Goal: Task Accomplishment & Management: Complete application form

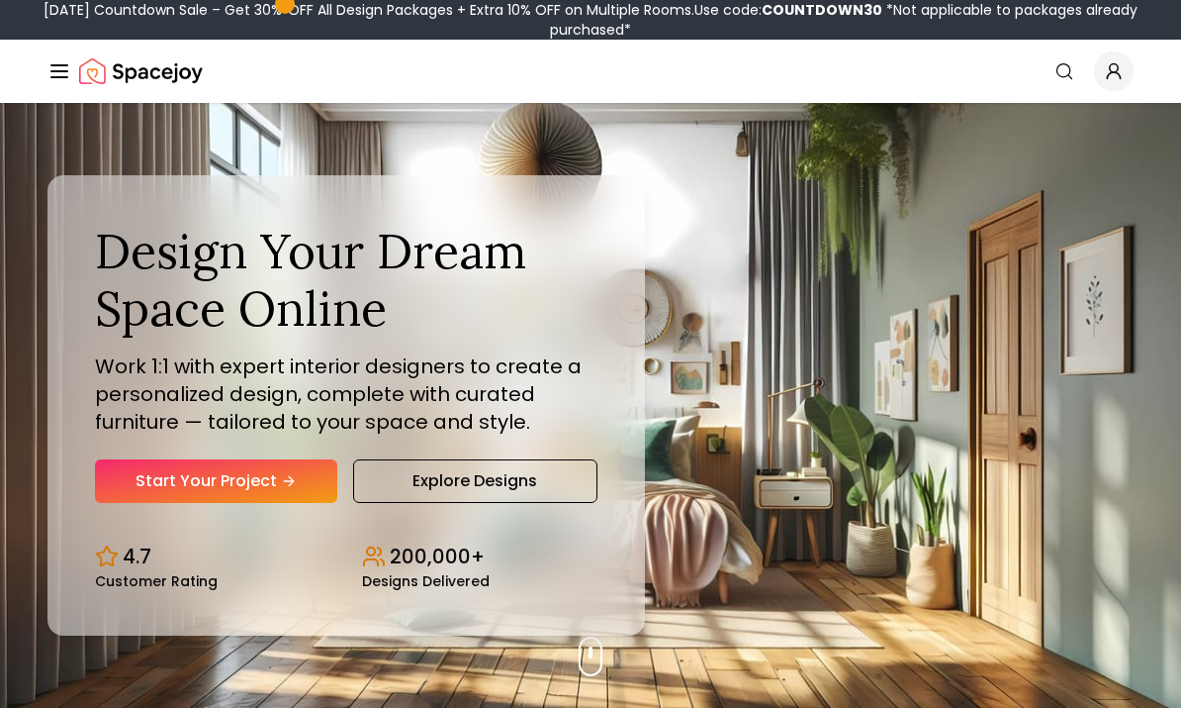
click at [278, 503] on link "Start Your Project" at bounding box center [216, 481] width 242 height 44
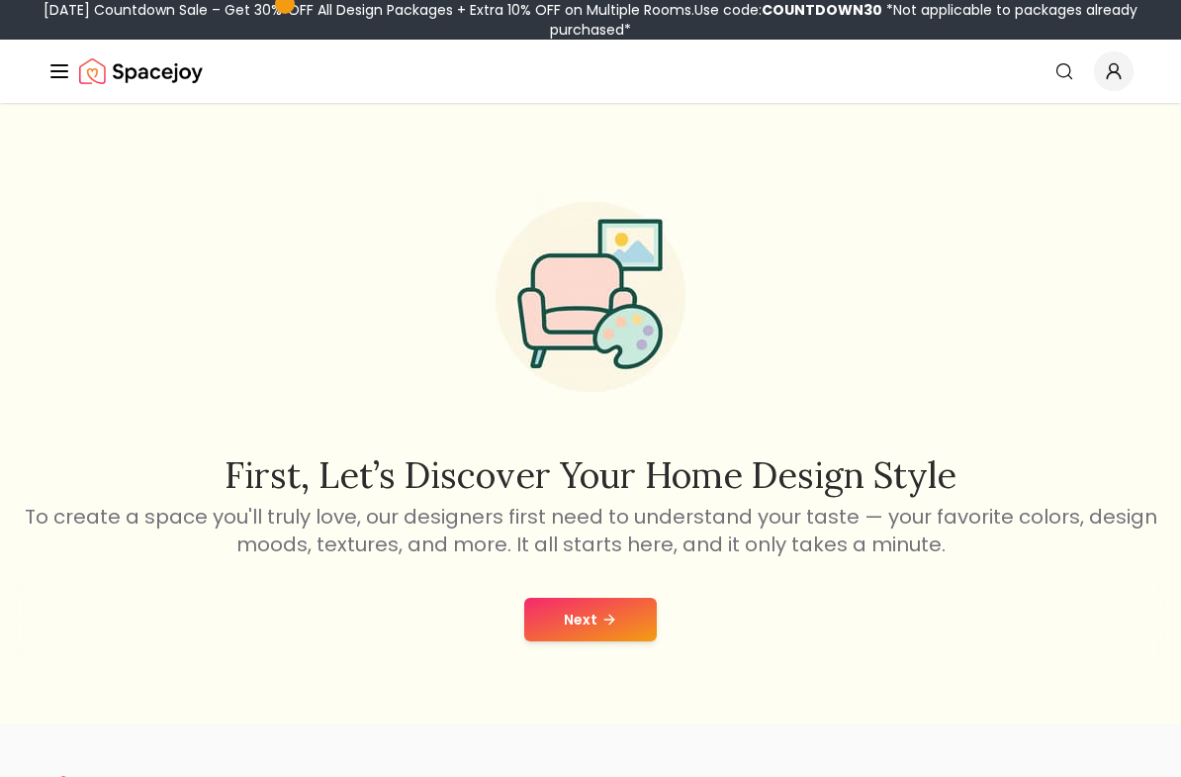
click at [604, 627] on icon at bounding box center [610, 620] width 16 height 16
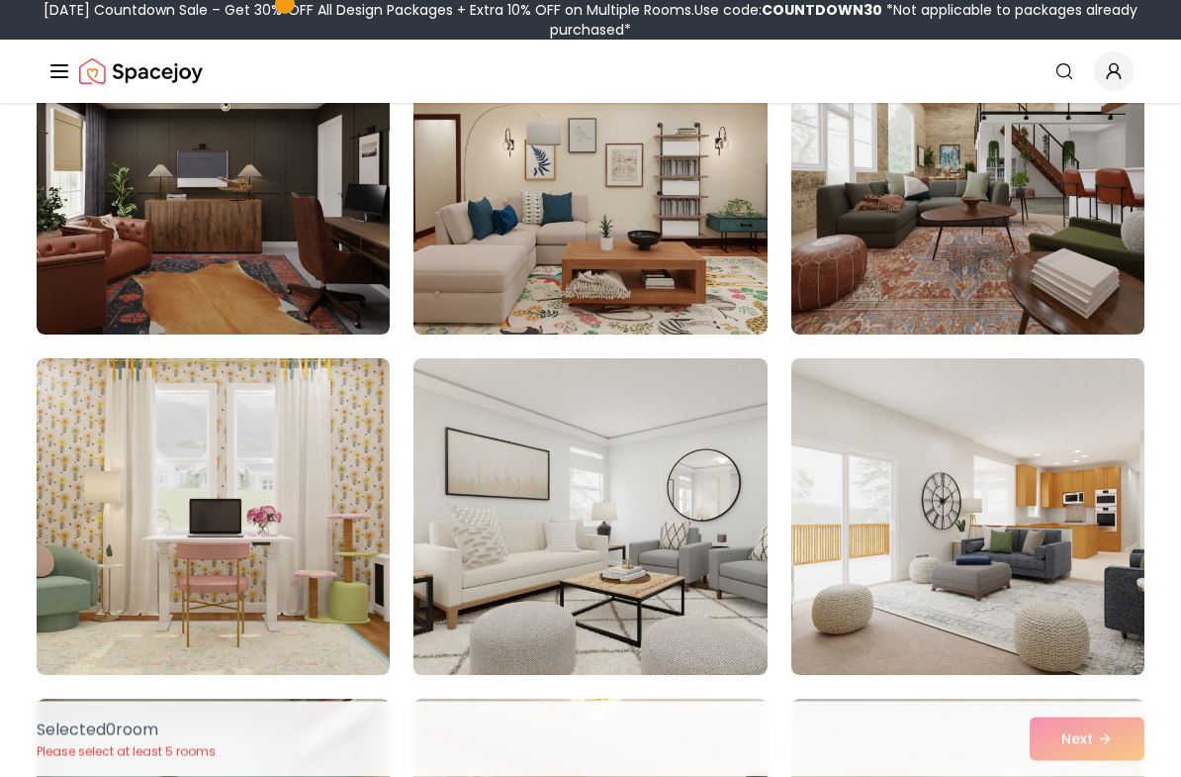
scroll to position [5698, 0]
click at [225, 513] on img at bounding box center [213, 516] width 353 height 317
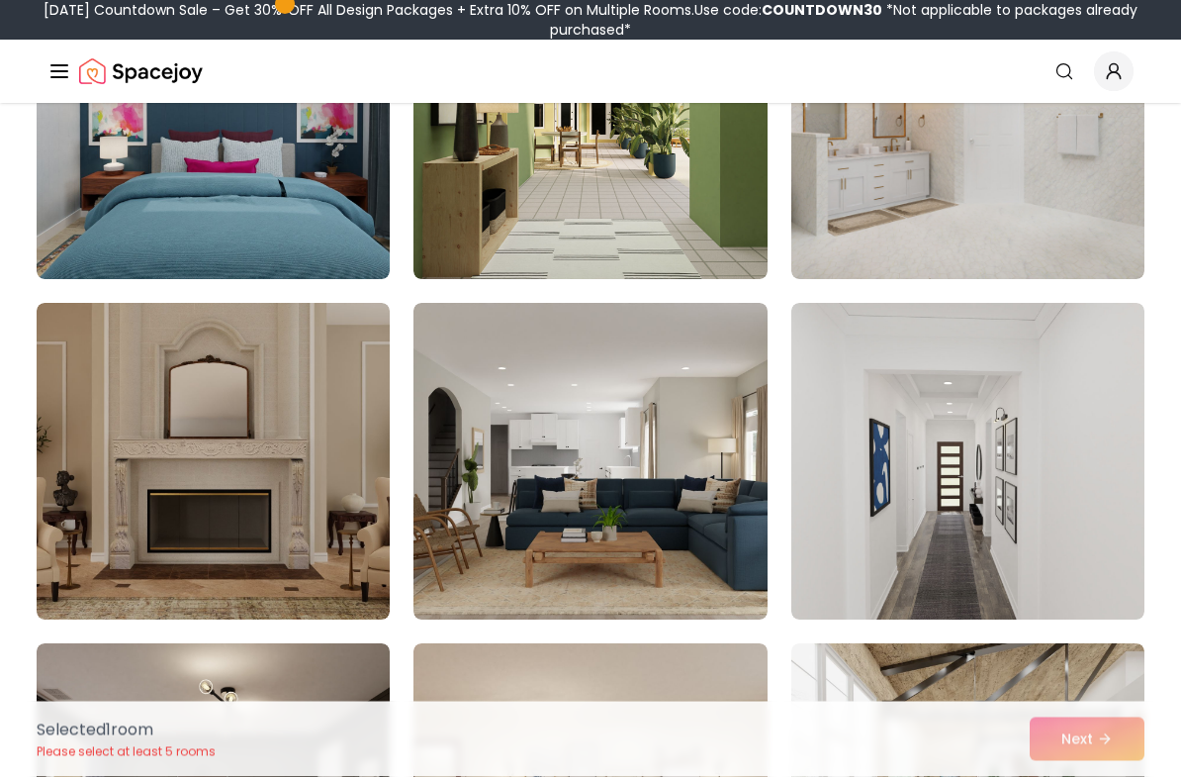
click at [206, 451] on img at bounding box center [213, 462] width 353 height 317
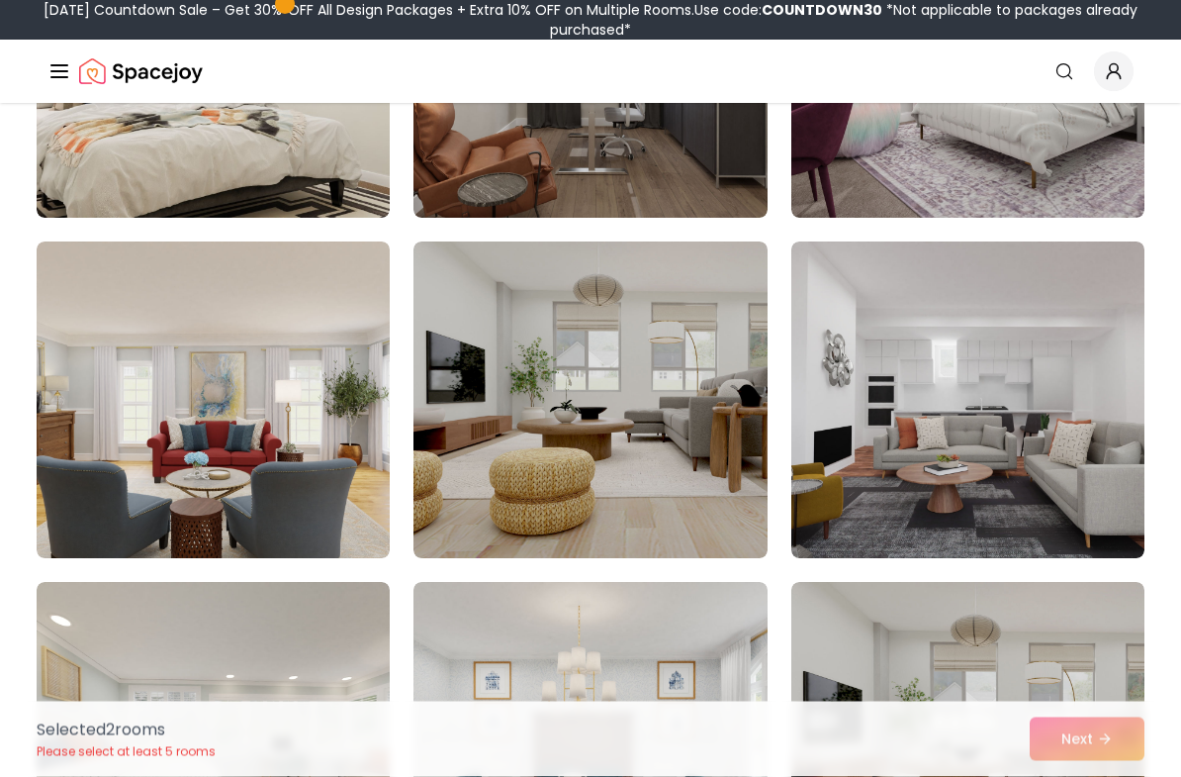
scroll to position [6836, 0]
click at [225, 470] on img at bounding box center [213, 399] width 353 height 317
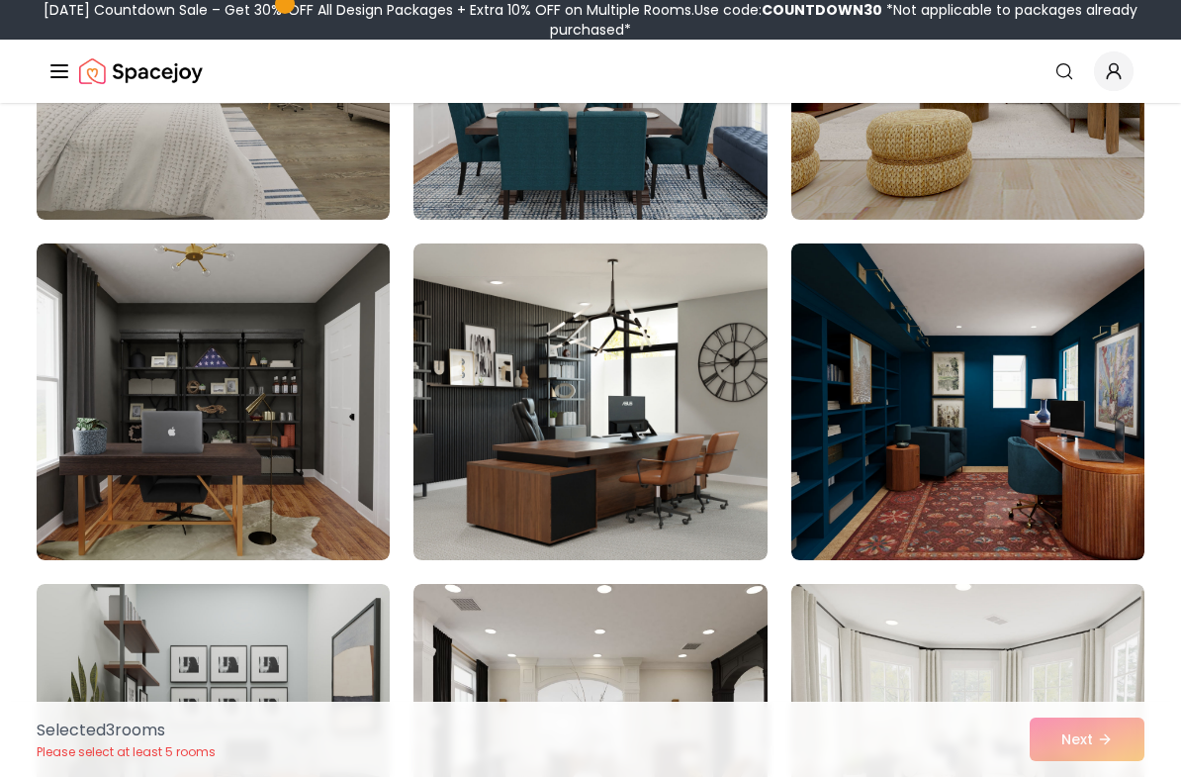
scroll to position [7541, 0]
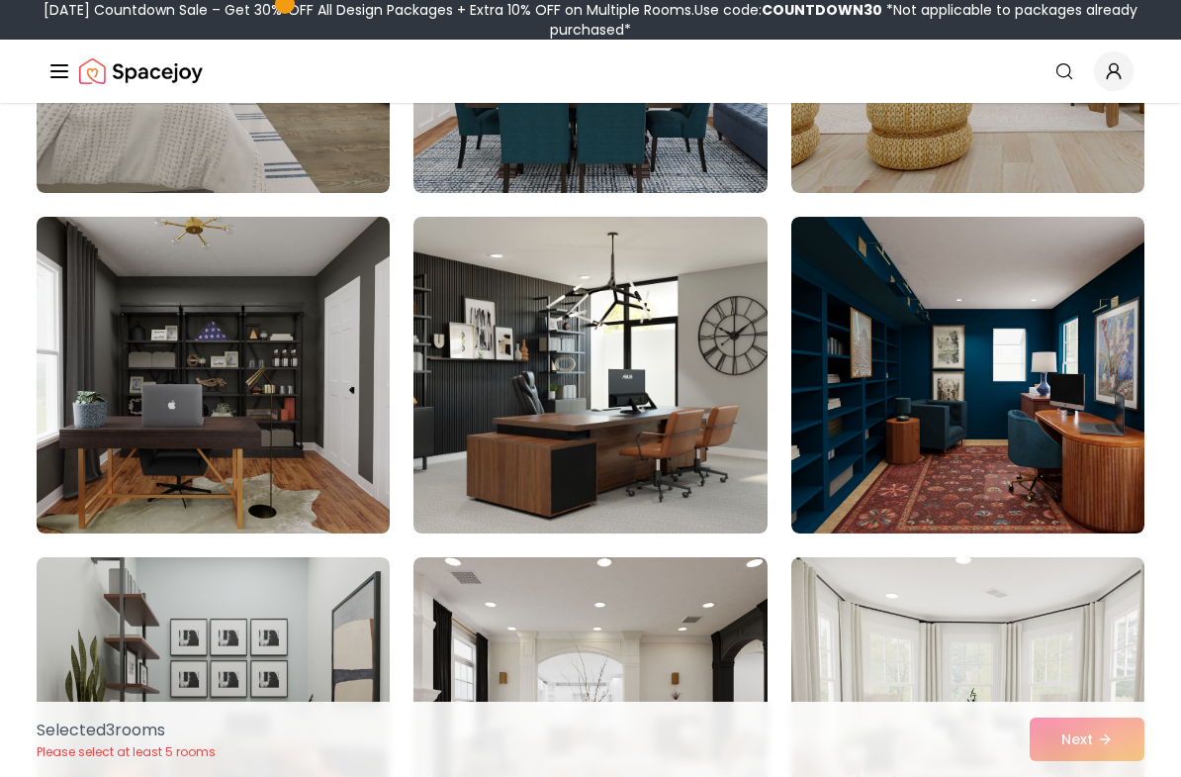
click at [1086, 460] on img at bounding box center [968, 375] width 353 height 317
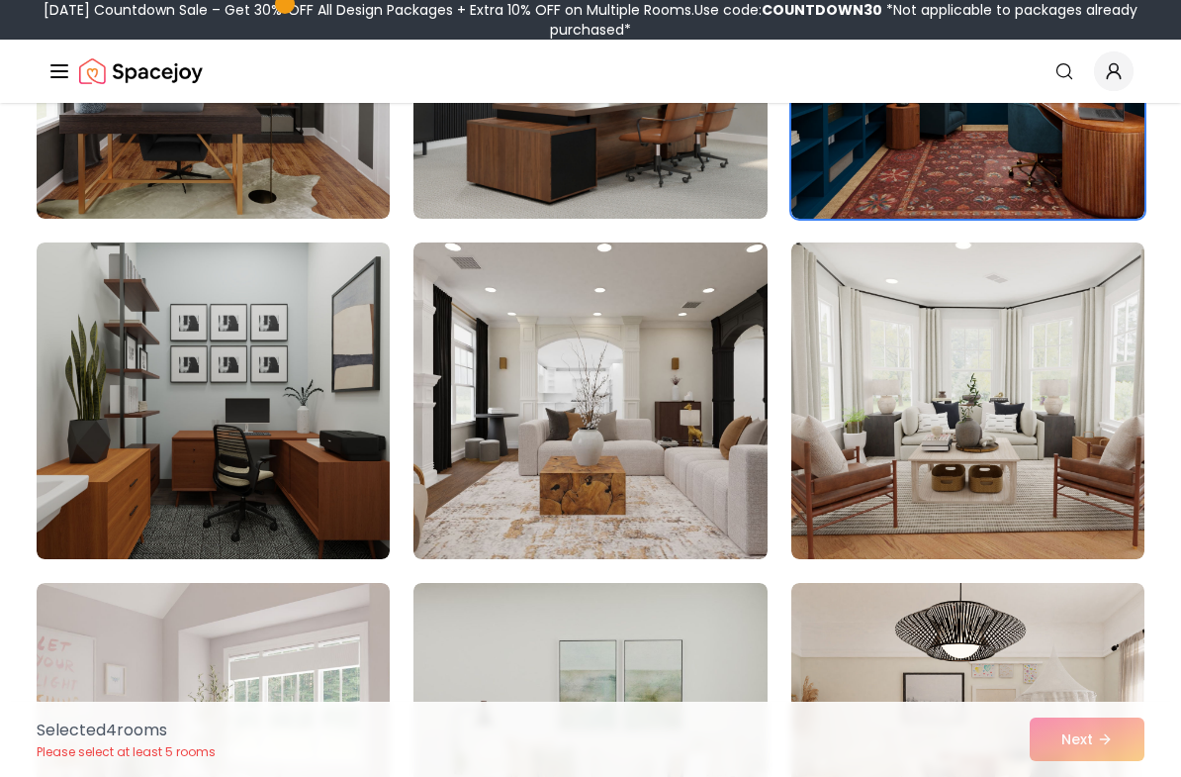
scroll to position [7886, 0]
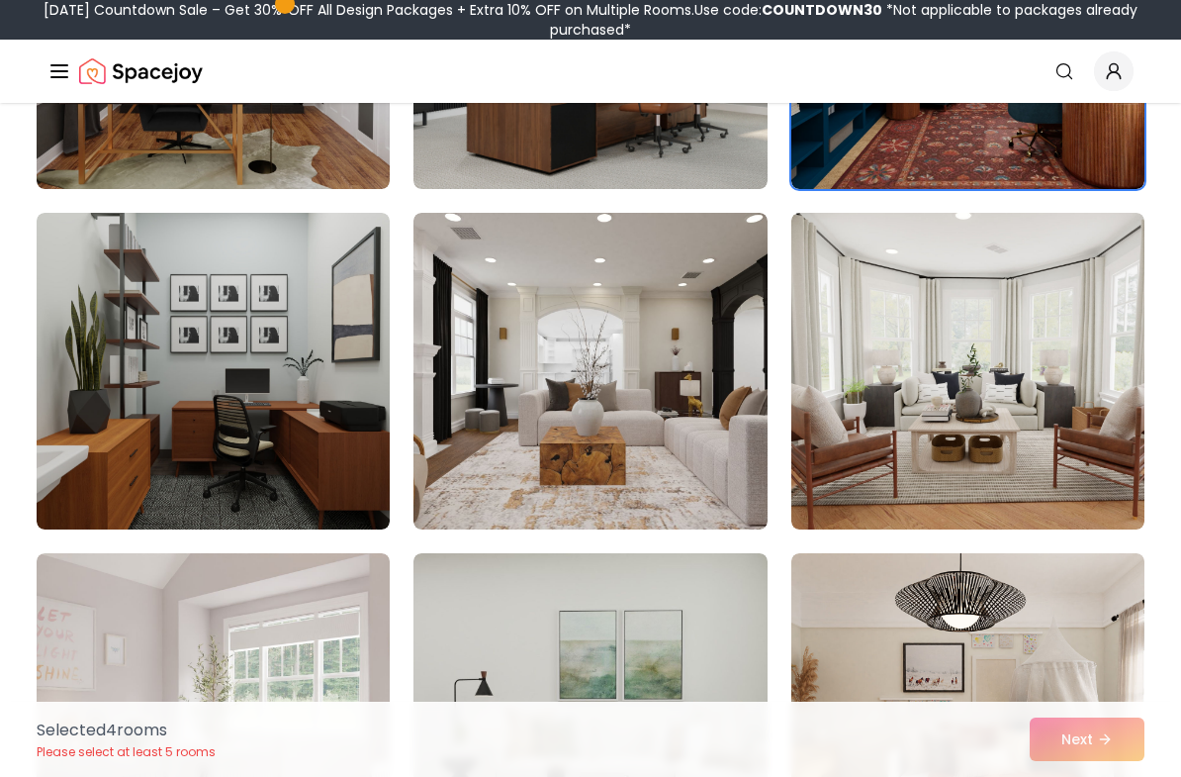
click at [1079, 482] on img at bounding box center [968, 371] width 353 height 317
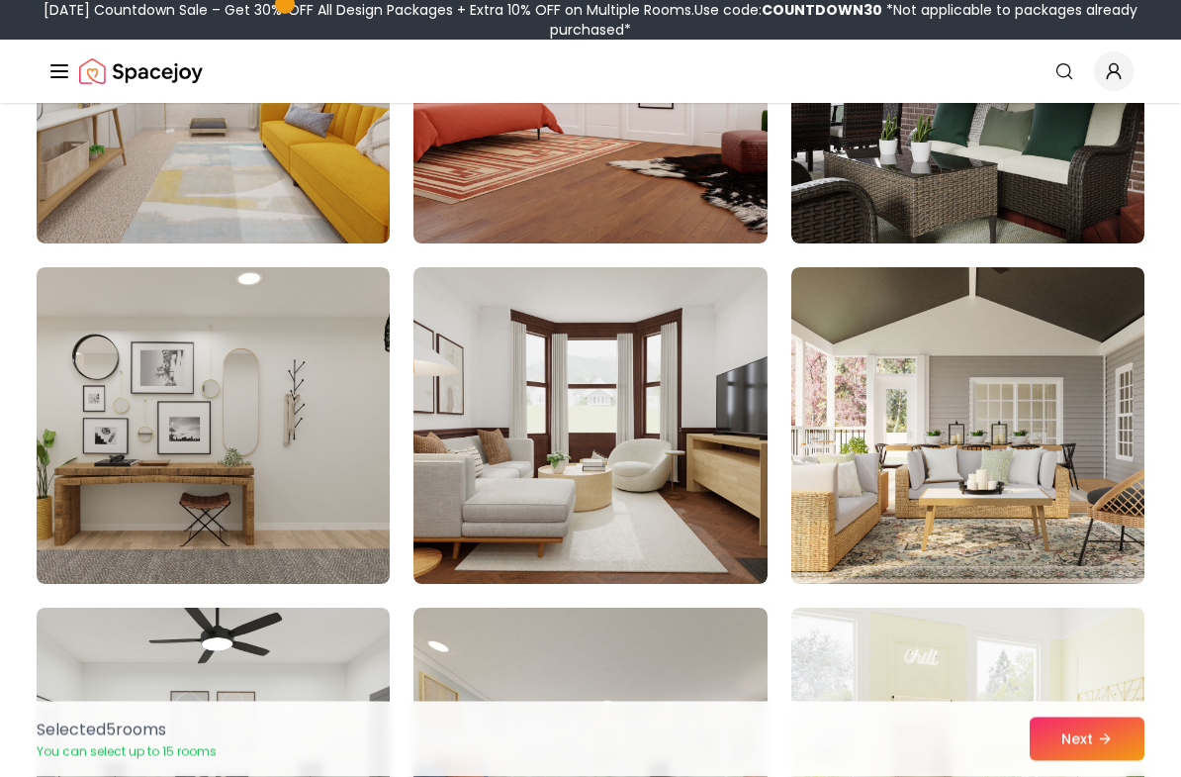
scroll to position [9193, 0]
click at [1026, 504] on img at bounding box center [968, 425] width 353 height 317
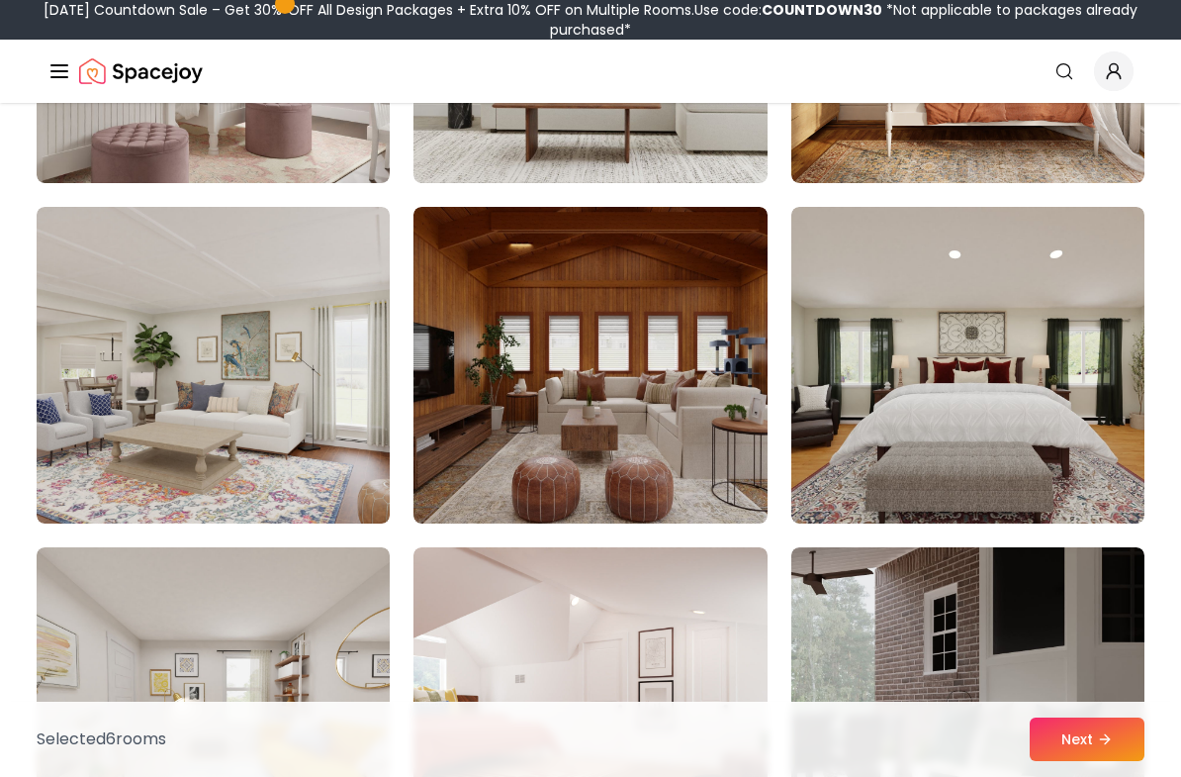
scroll to position [8571, 0]
click at [298, 457] on img at bounding box center [213, 366] width 353 height 317
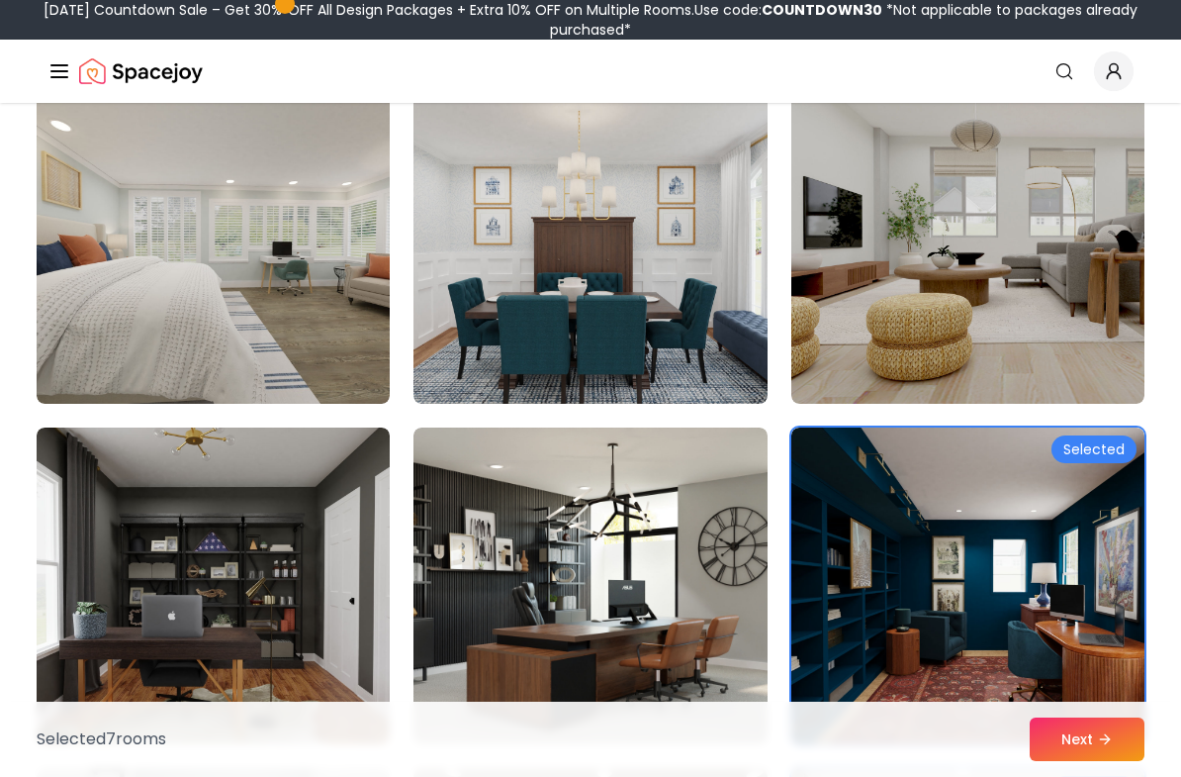
scroll to position [7329, 0]
click at [642, 319] on img at bounding box center [590, 246] width 353 height 317
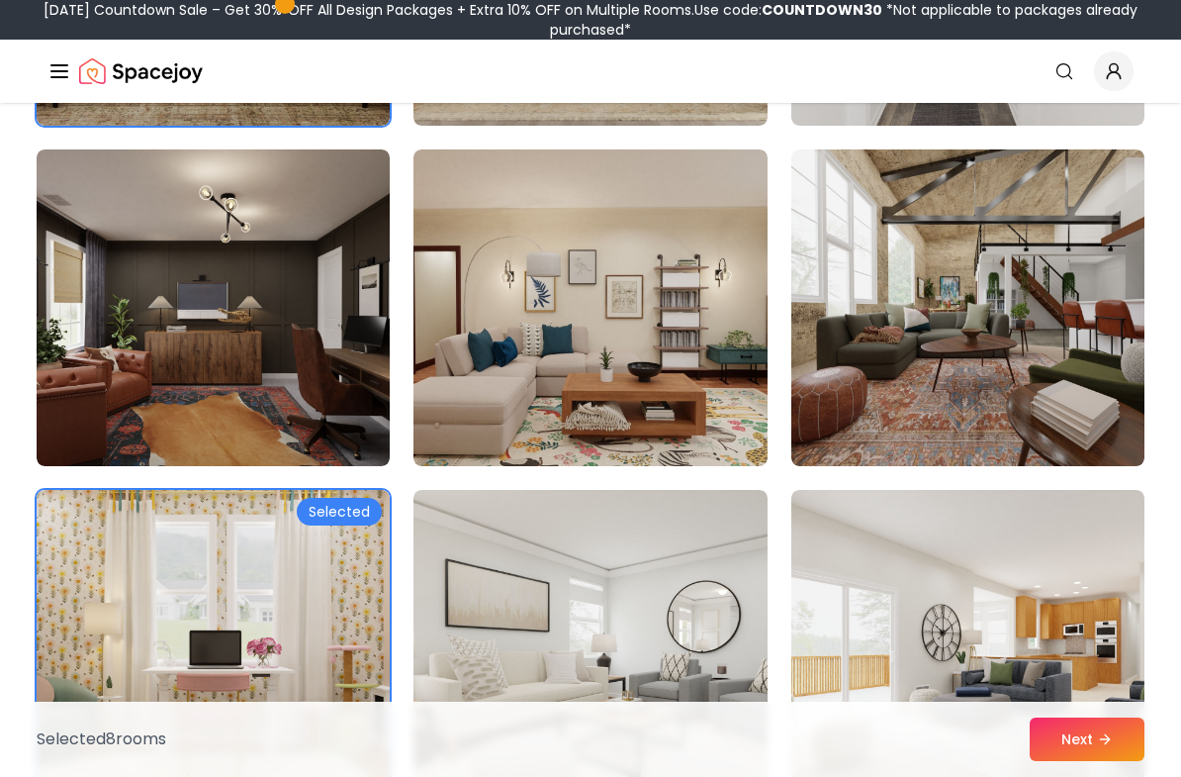
scroll to position [5550, 0]
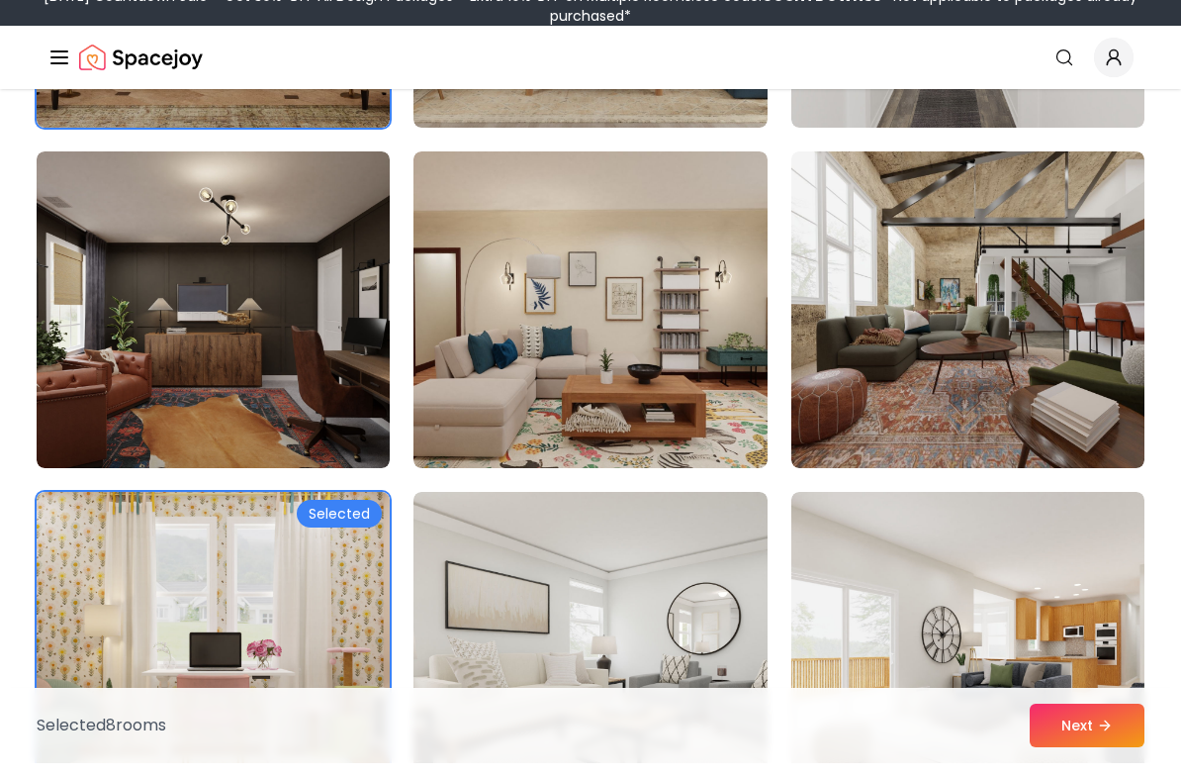
click at [933, 411] on img at bounding box center [968, 323] width 353 height 317
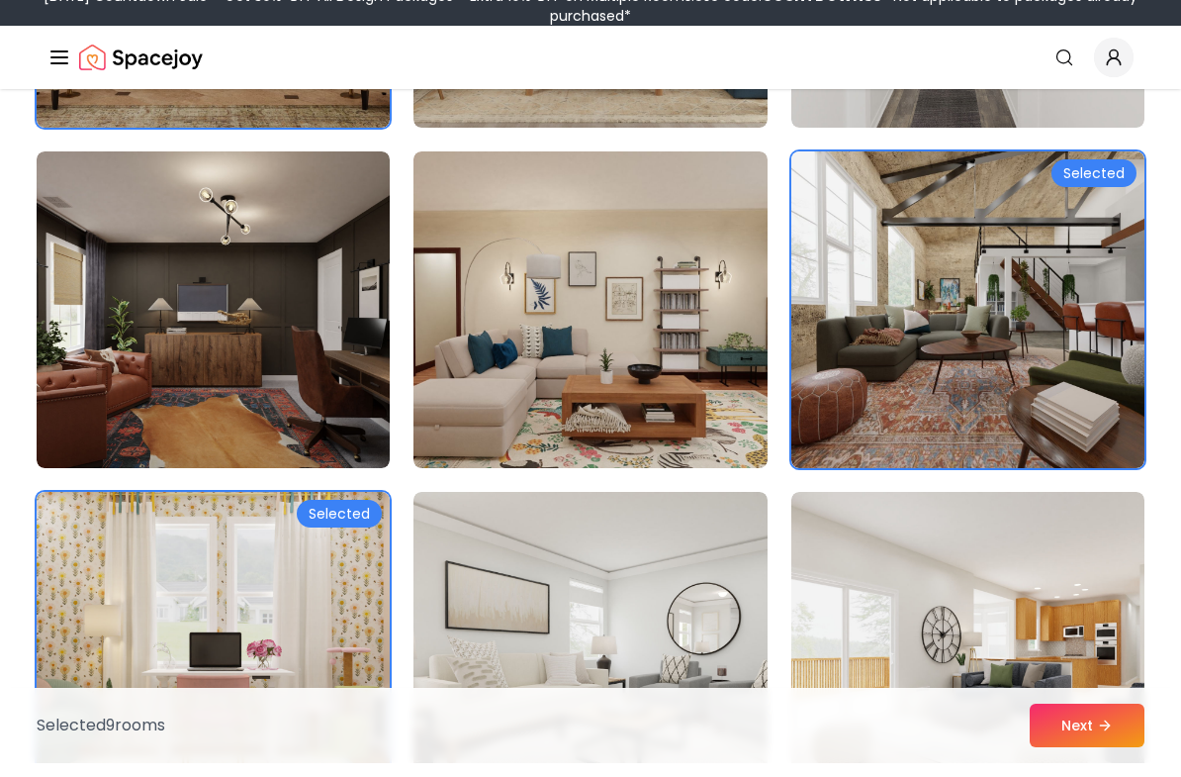
click at [309, 416] on img at bounding box center [213, 323] width 353 height 317
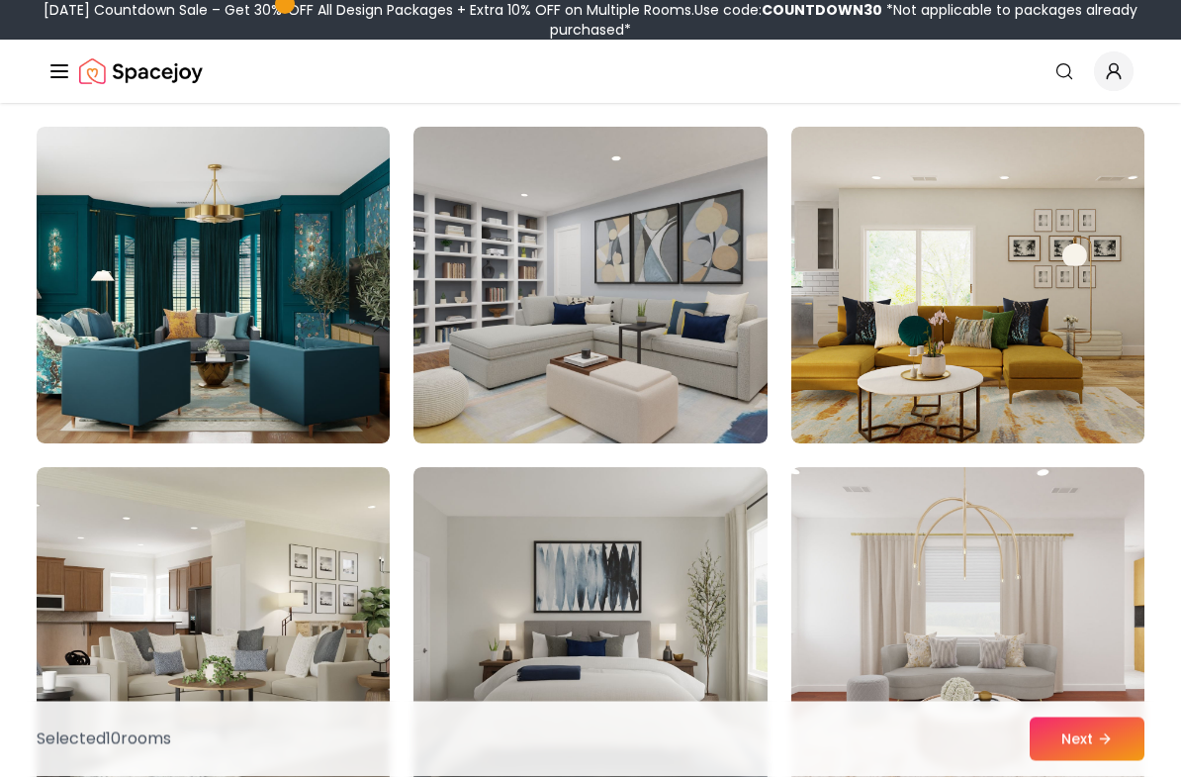
scroll to position [2086, 0]
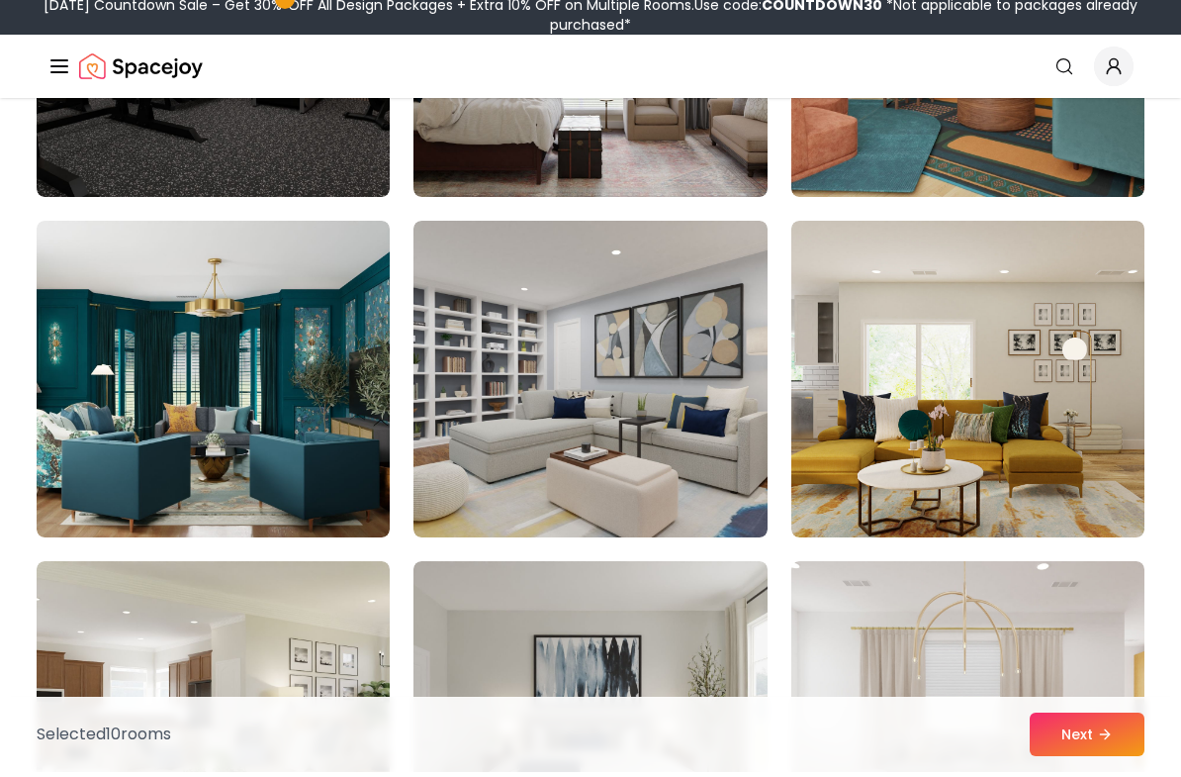
click at [268, 429] on img at bounding box center [213, 384] width 353 height 317
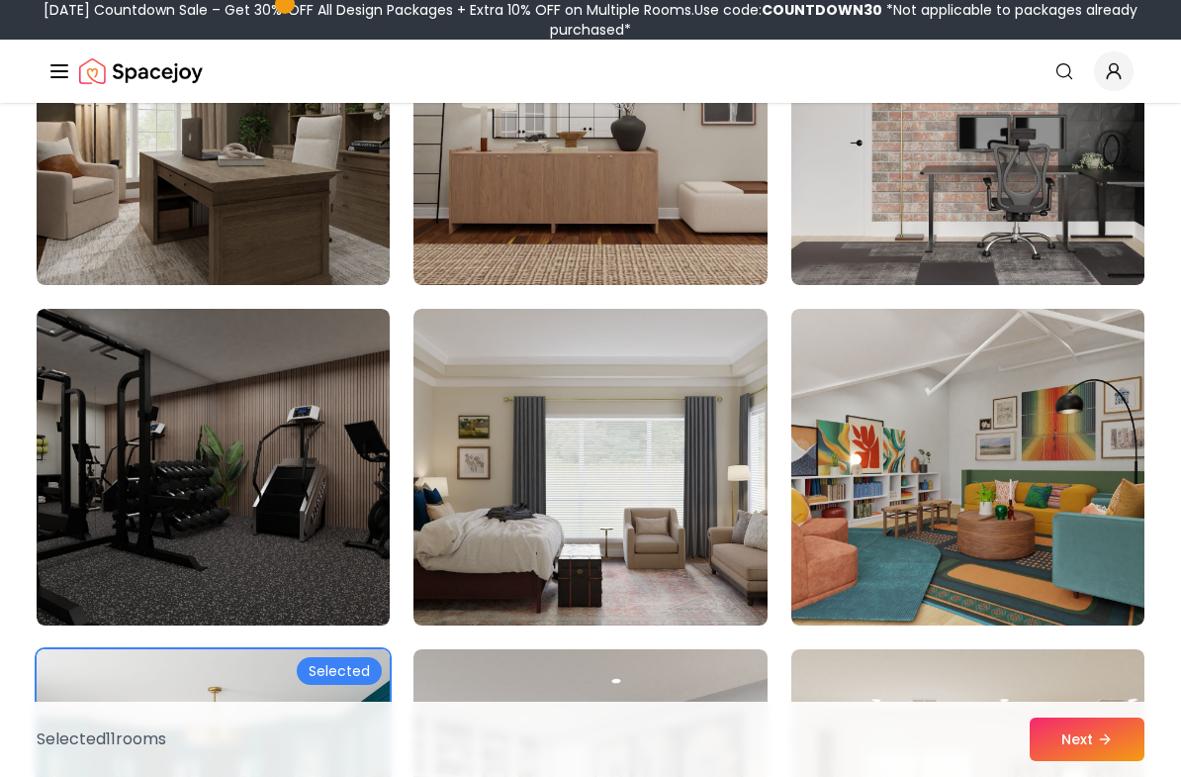
scroll to position [1661, 0]
click at [277, 547] on img at bounding box center [213, 468] width 353 height 317
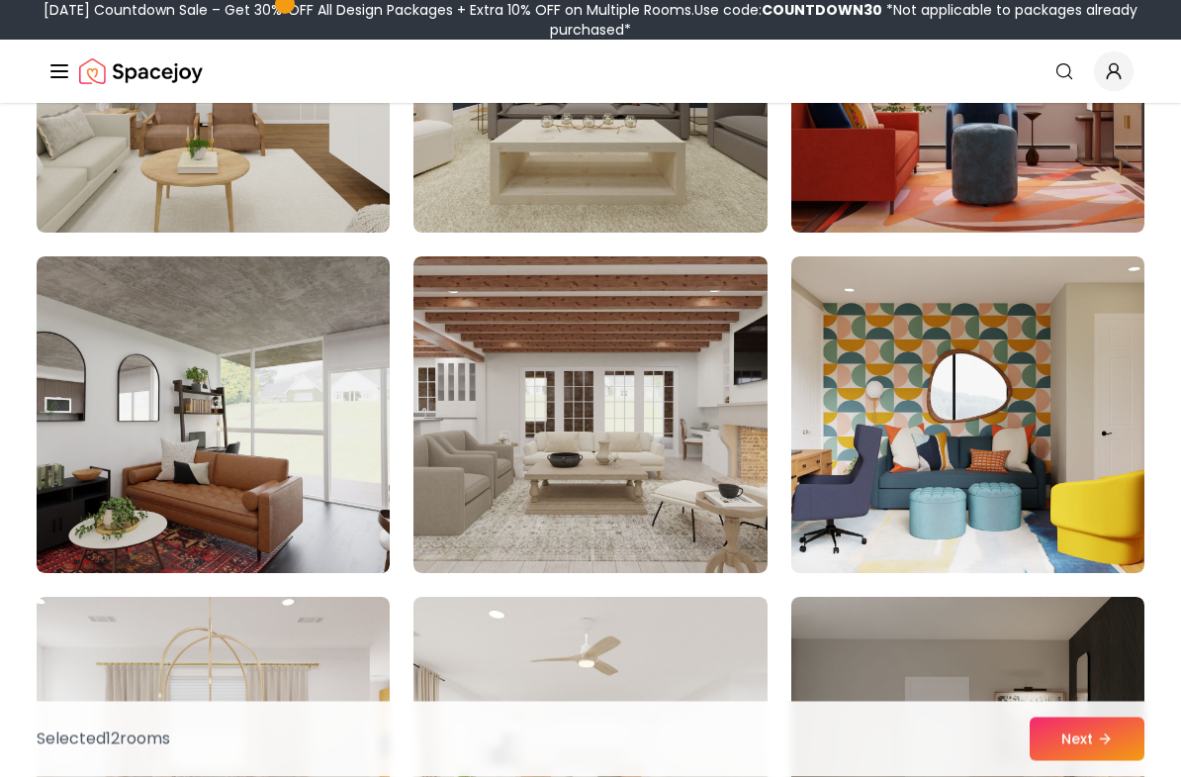
scroll to position [0, 0]
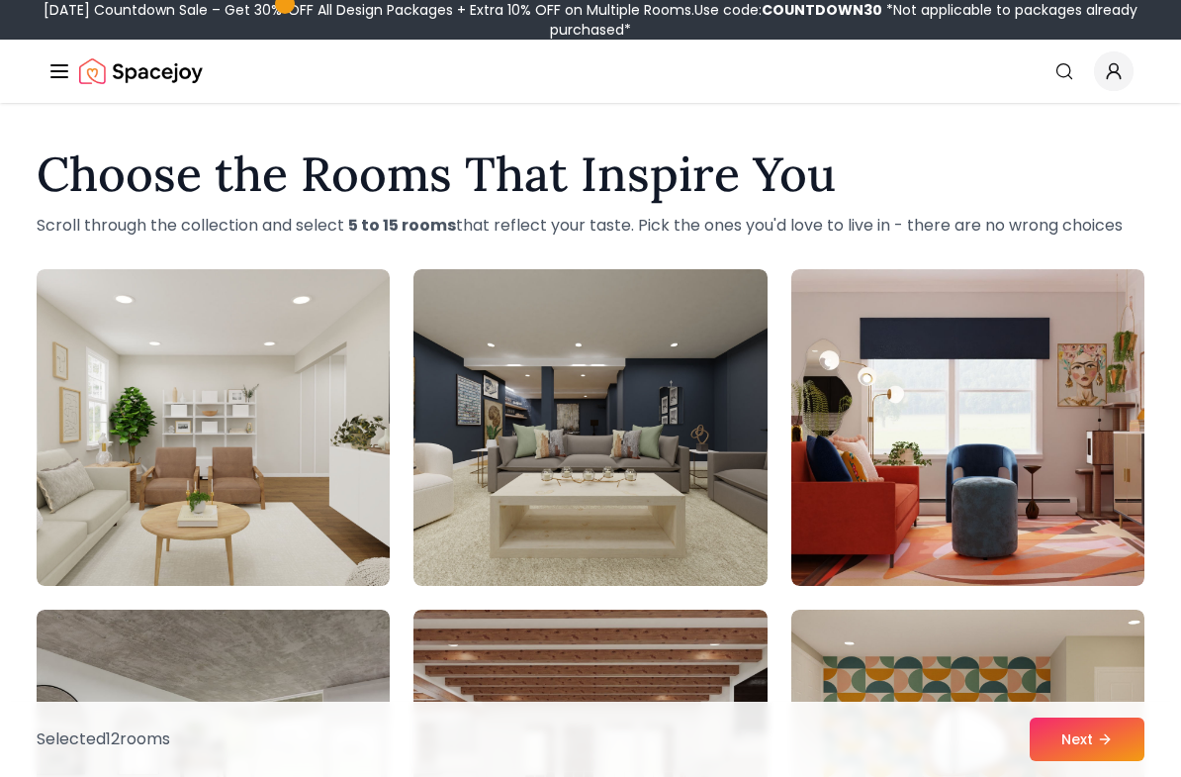
click at [1095, 740] on button "Next" at bounding box center [1087, 739] width 115 height 44
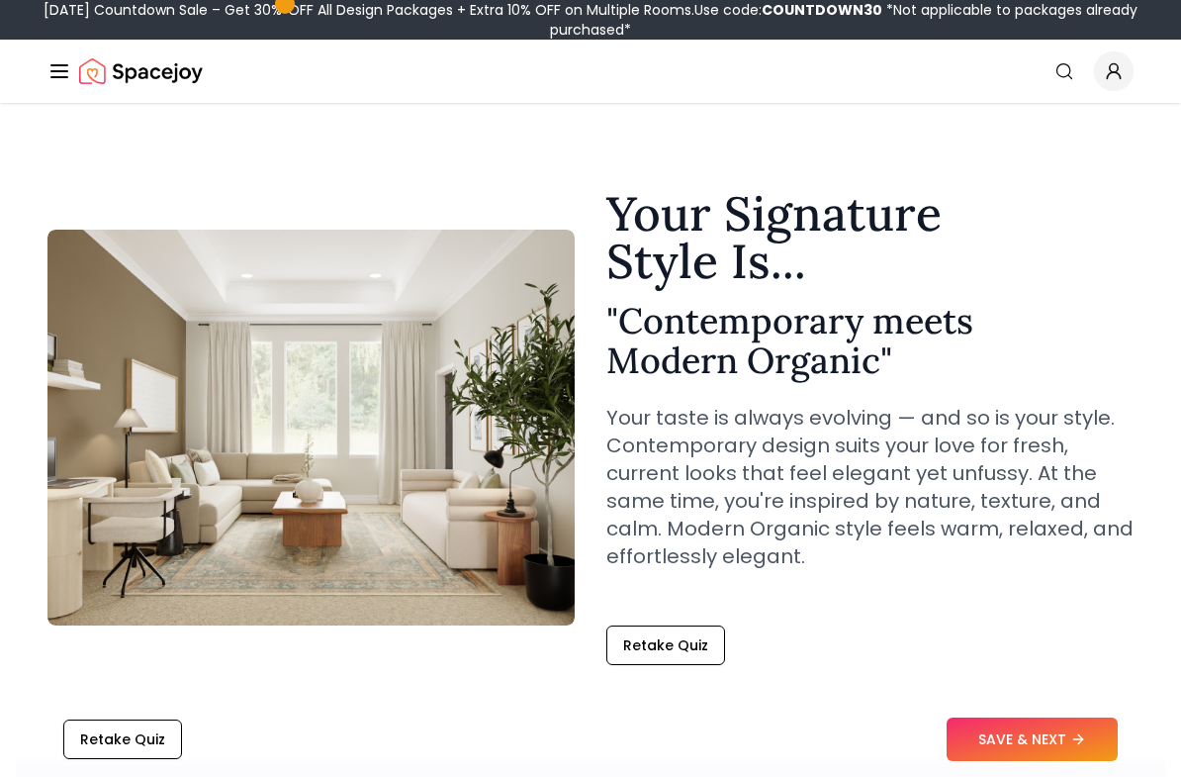
click at [676, 643] on button "Retake Quiz" at bounding box center [666, 645] width 119 height 40
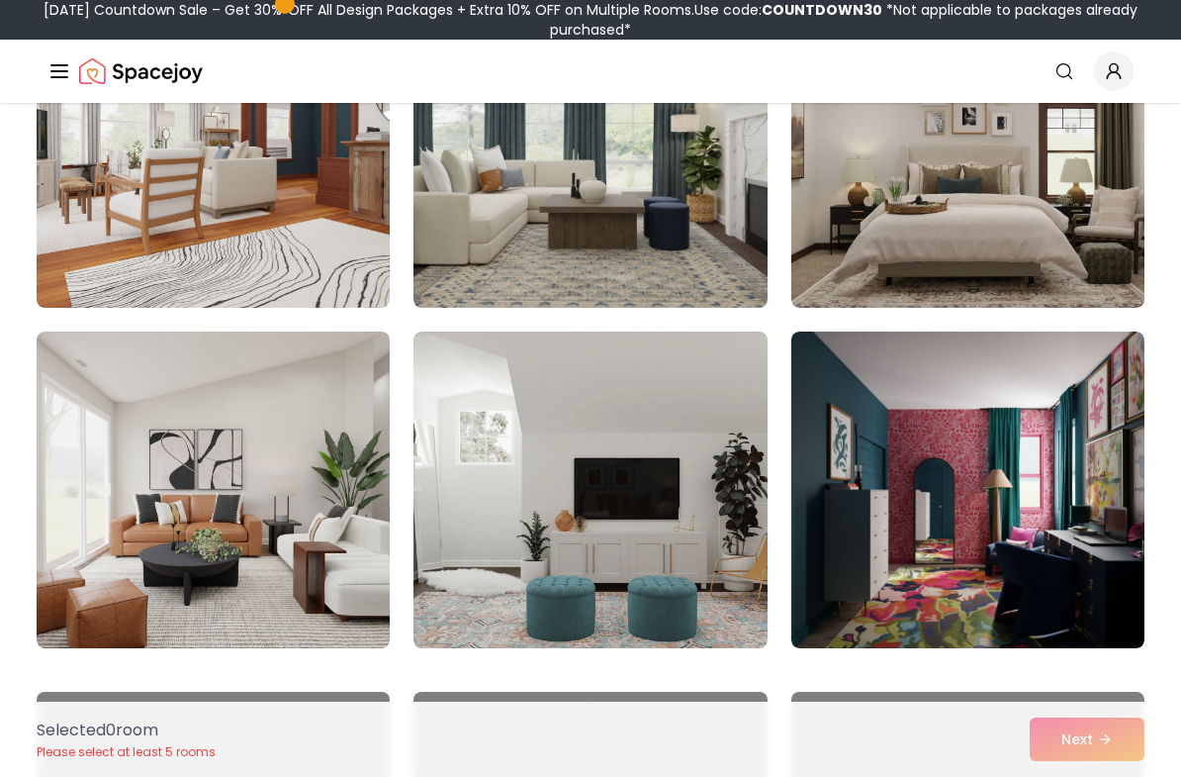
scroll to position [3055, 0]
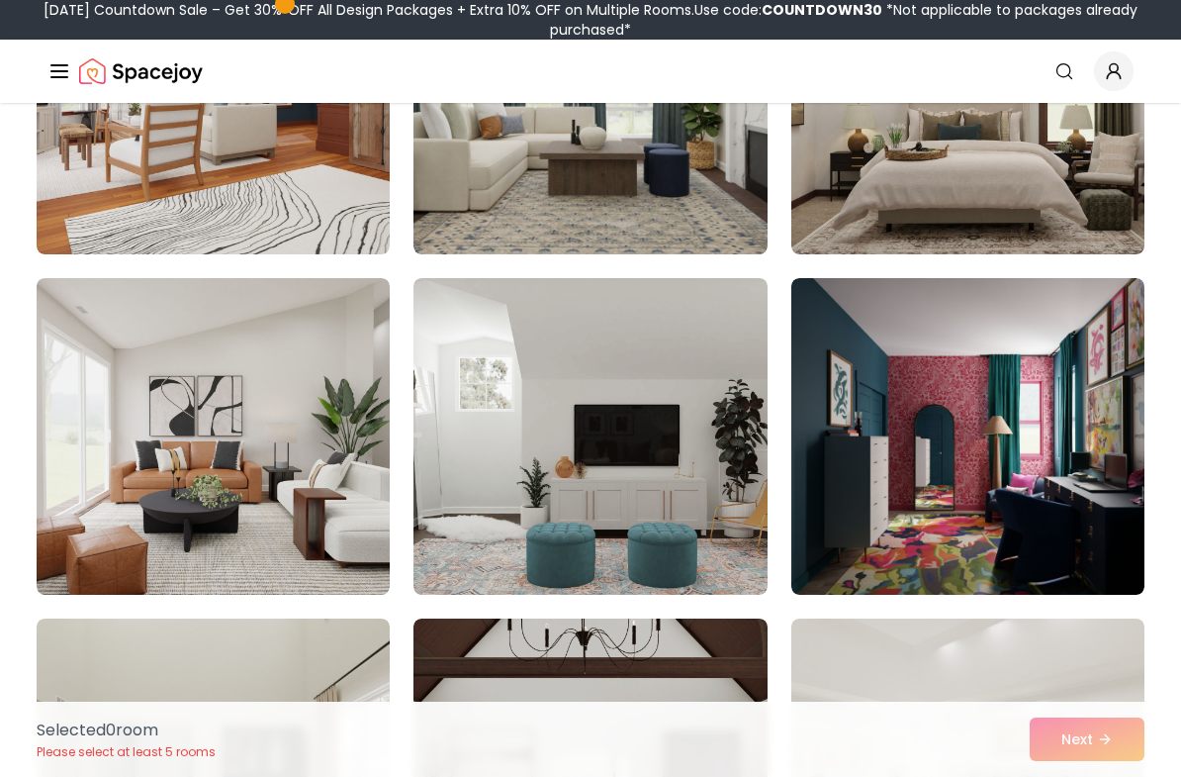
click at [1022, 491] on img at bounding box center [968, 436] width 353 height 317
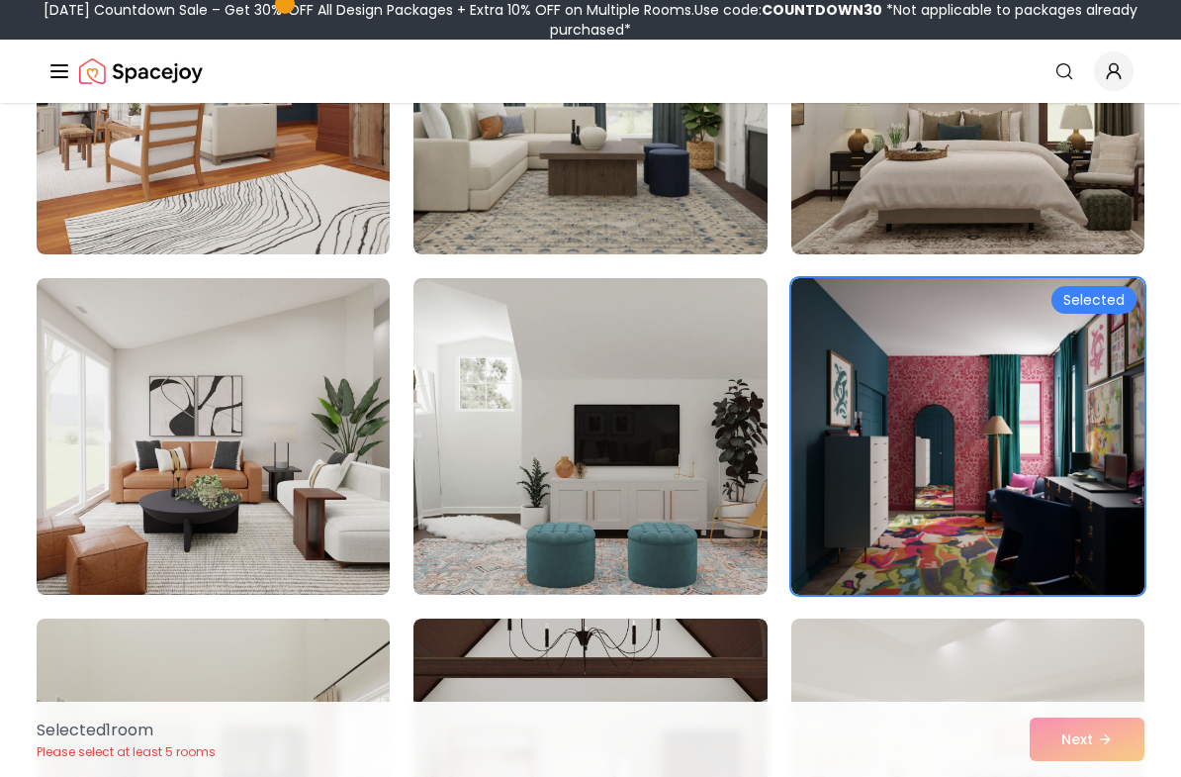
click at [686, 573] on img at bounding box center [590, 436] width 353 height 317
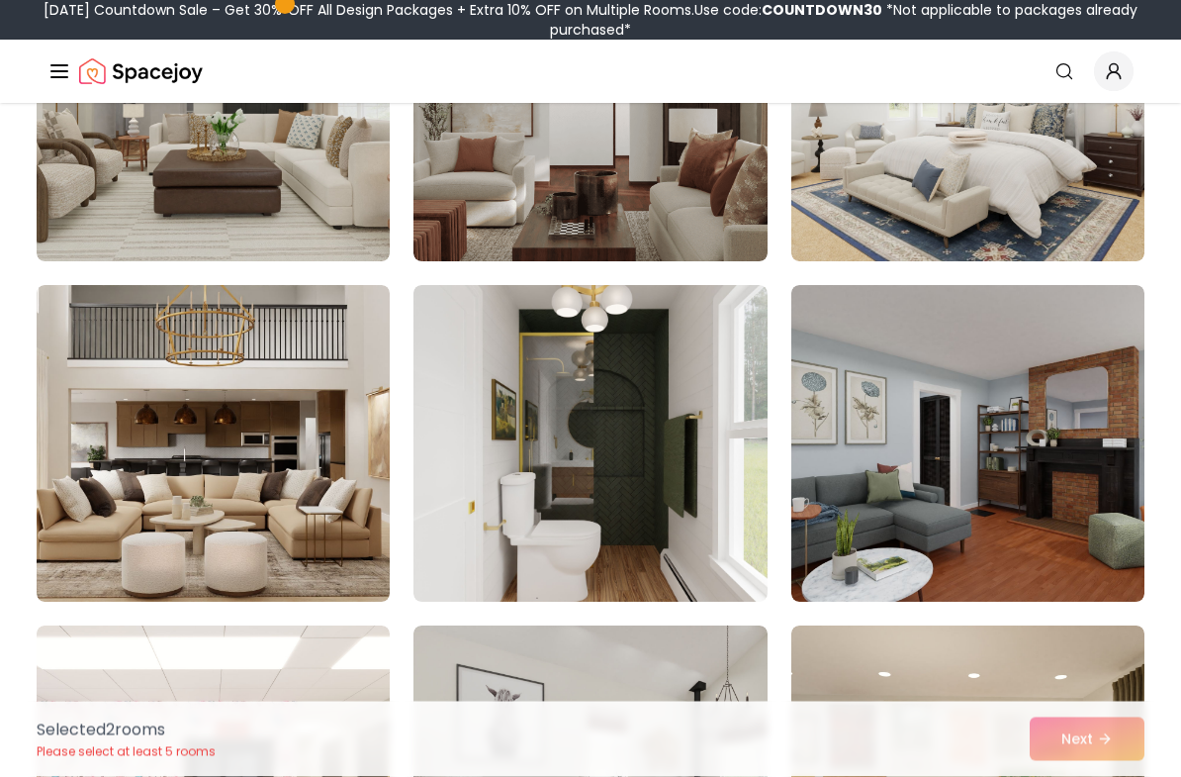
scroll to position [3729, 0]
click at [660, 502] on img at bounding box center [590, 443] width 353 height 317
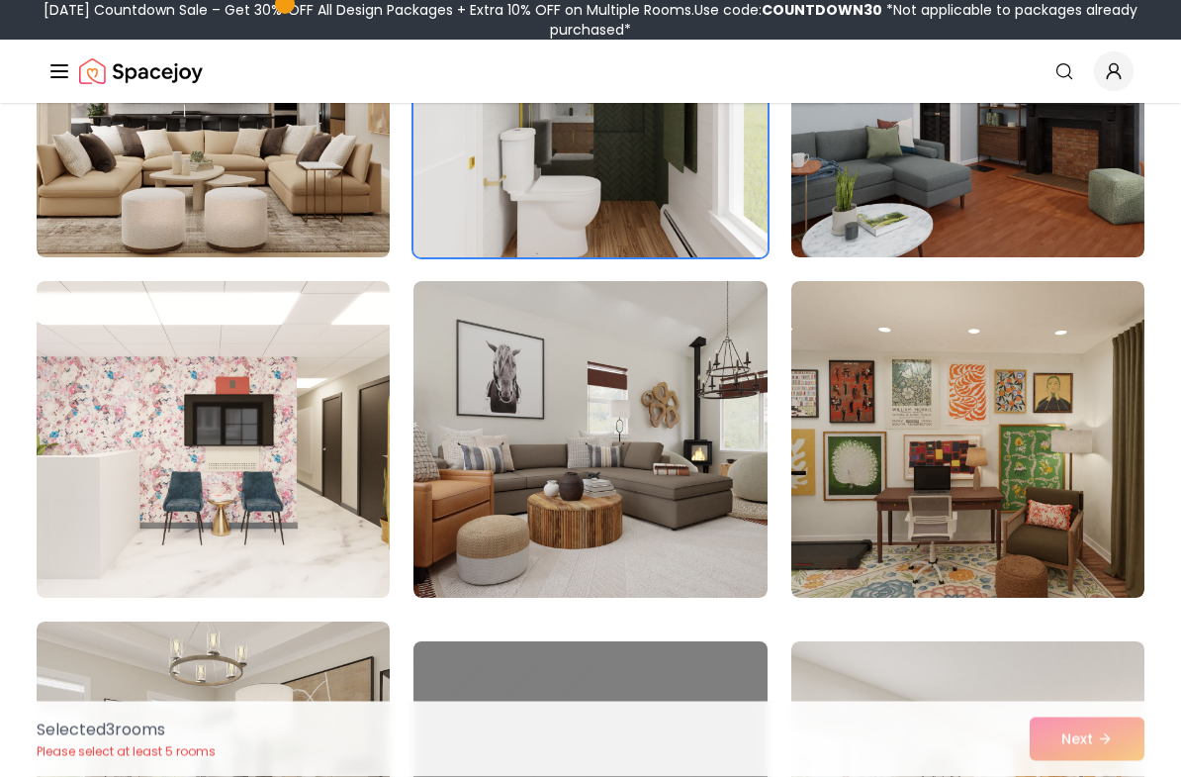
scroll to position [4187, 0]
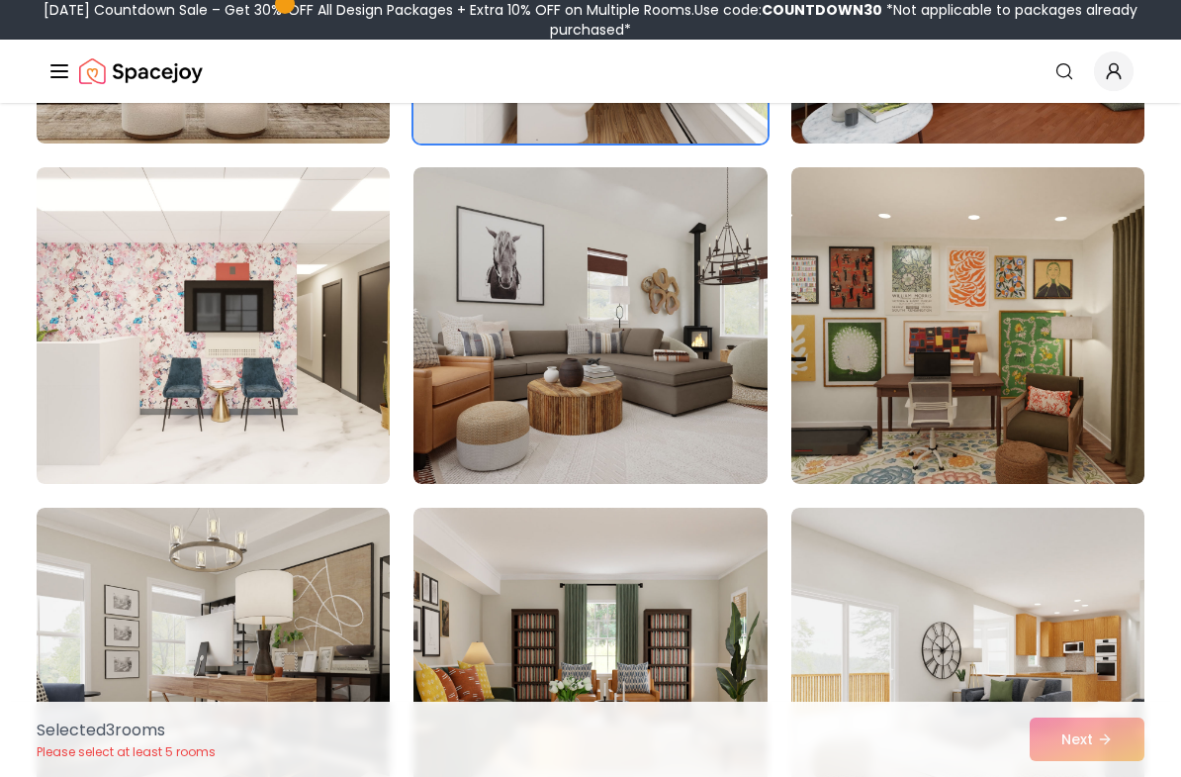
click at [1011, 405] on img at bounding box center [968, 325] width 353 height 317
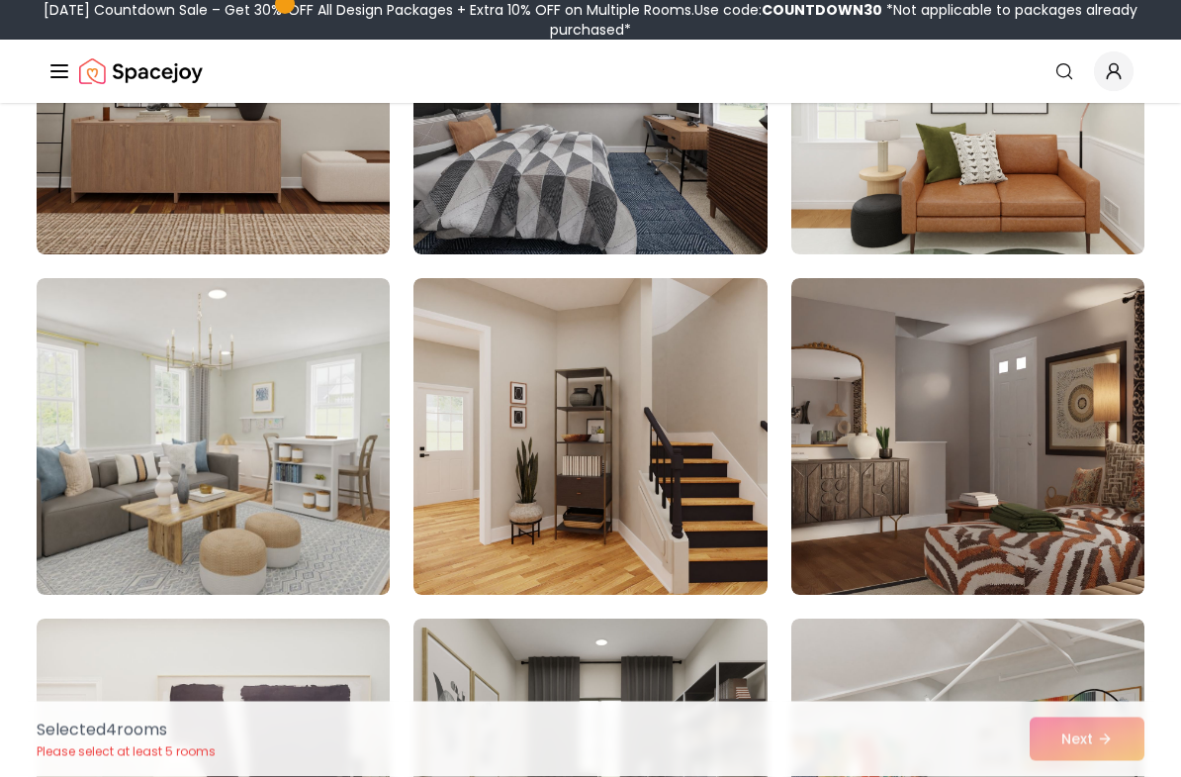
scroll to position [5167, 0]
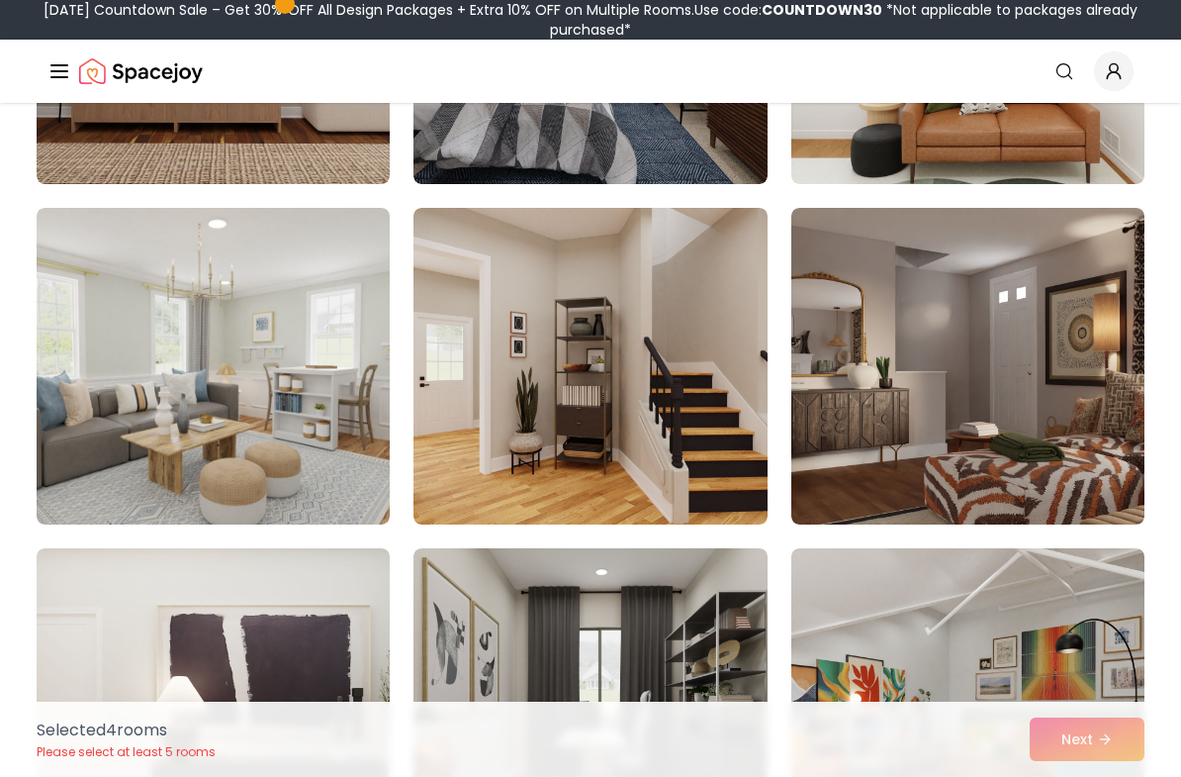
click at [305, 410] on img at bounding box center [213, 366] width 353 height 317
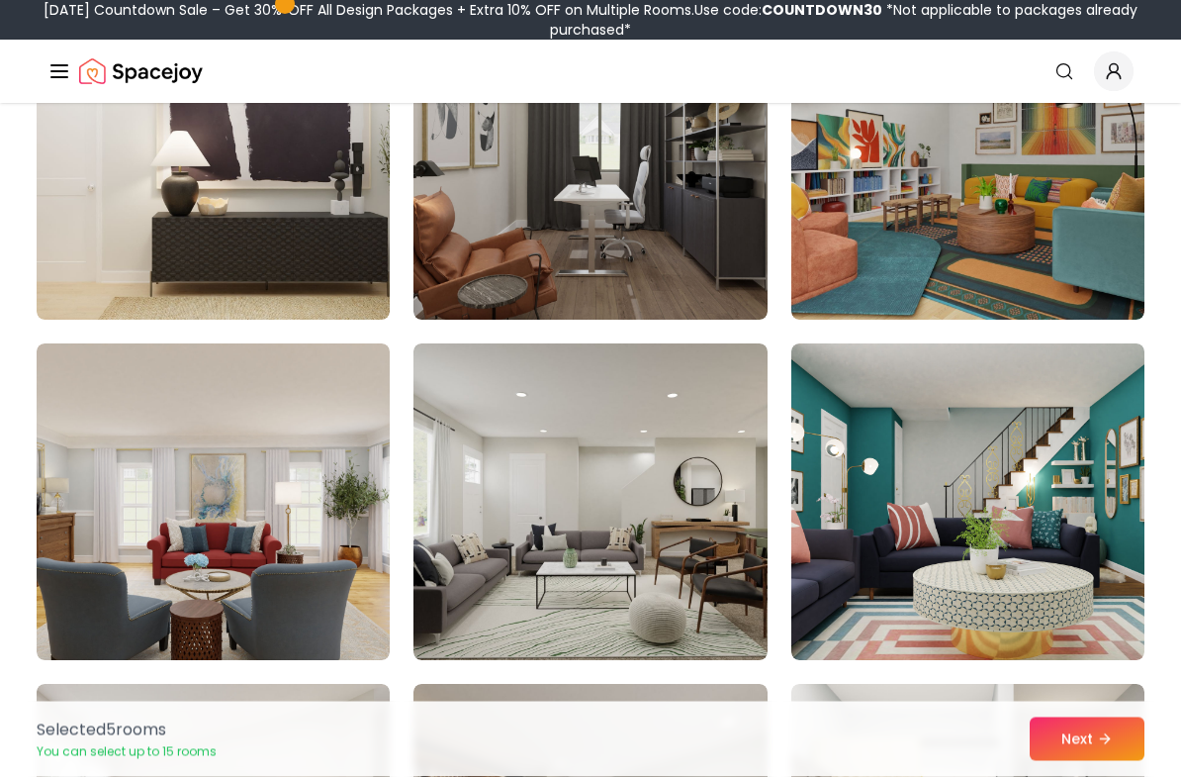
scroll to position [5713, 0]
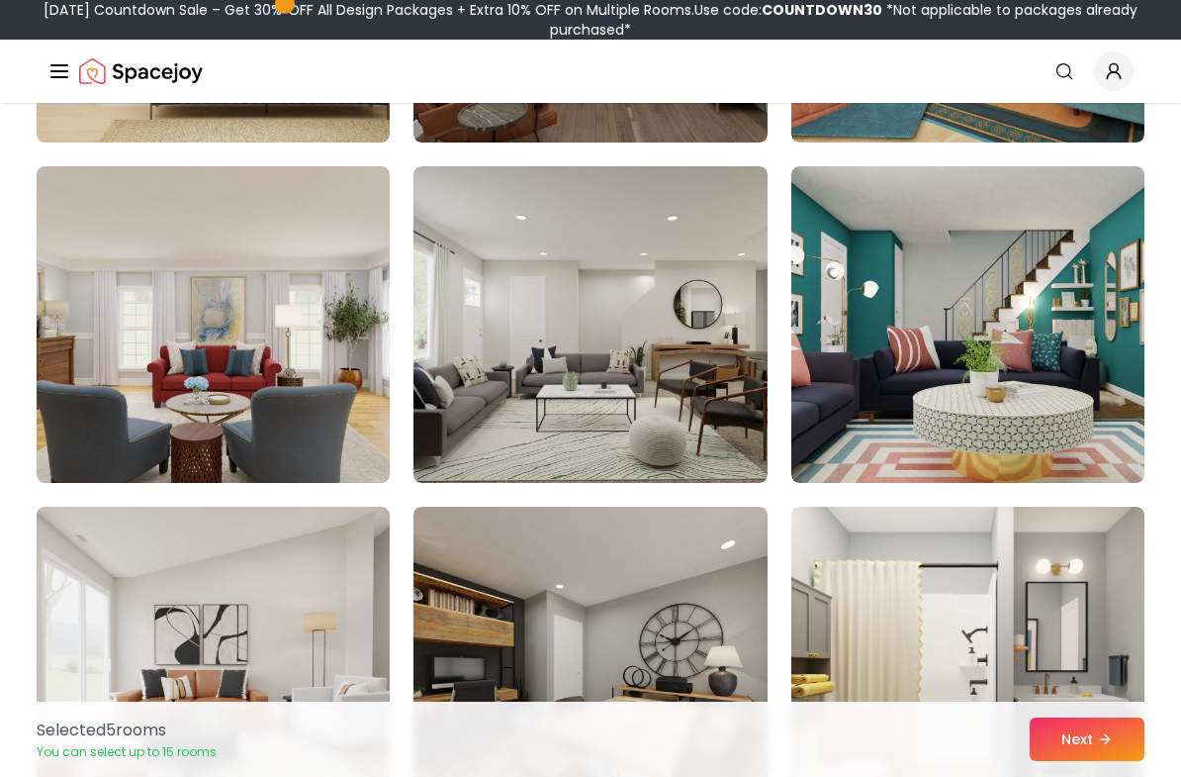
click at [272, 385] on img at bounding box center [213, 324] width 353 height 317
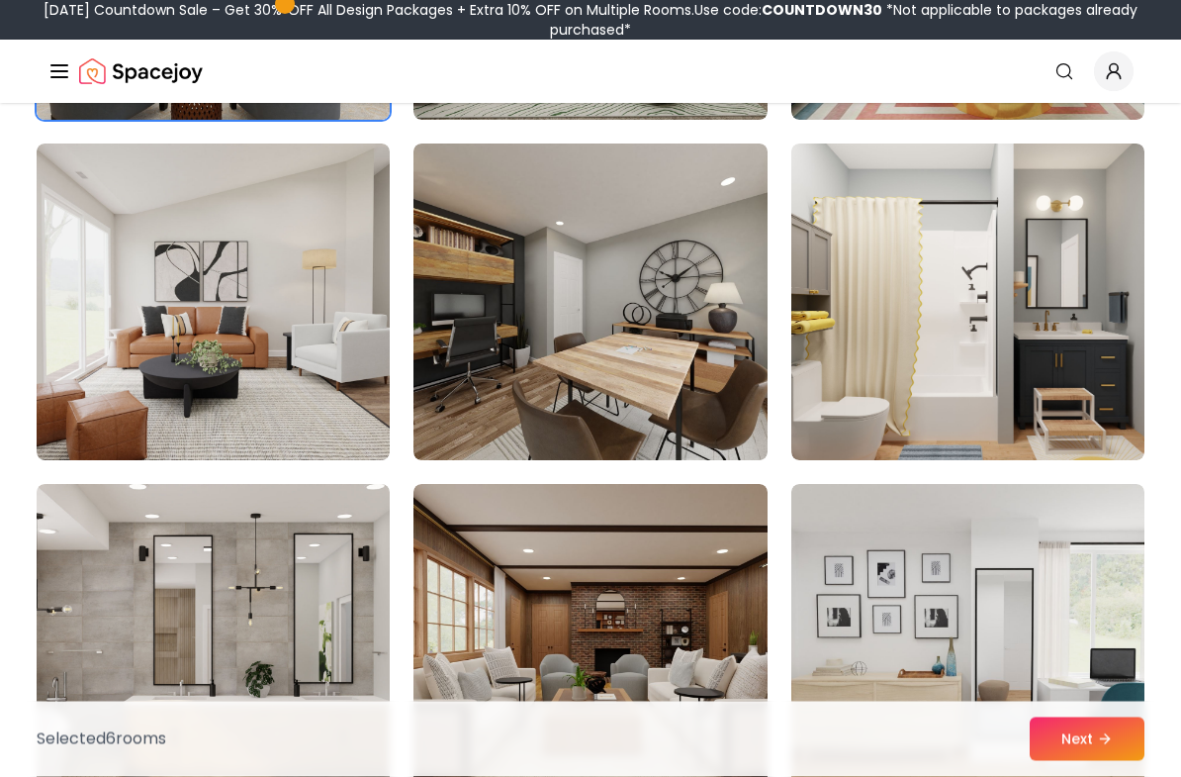
scroll to position [6242, 0]
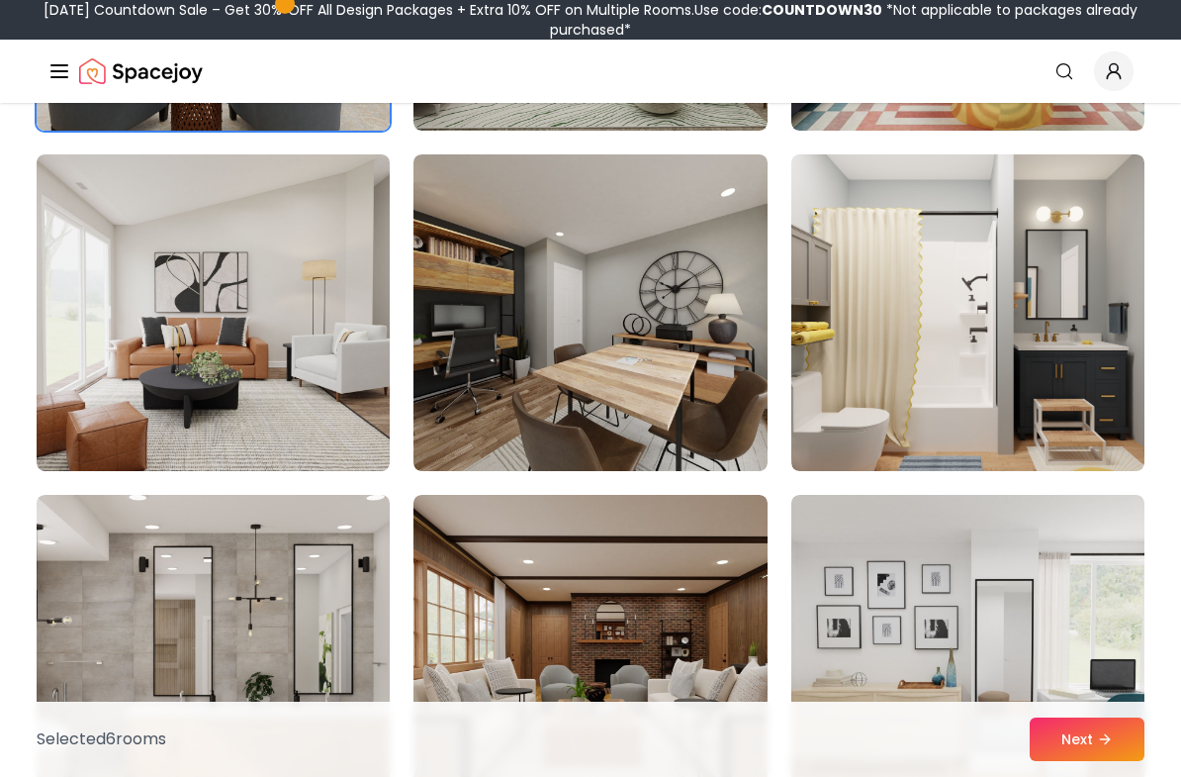
click at [1072, 309] on img at bounding box center [968, 312] width 353 height 317
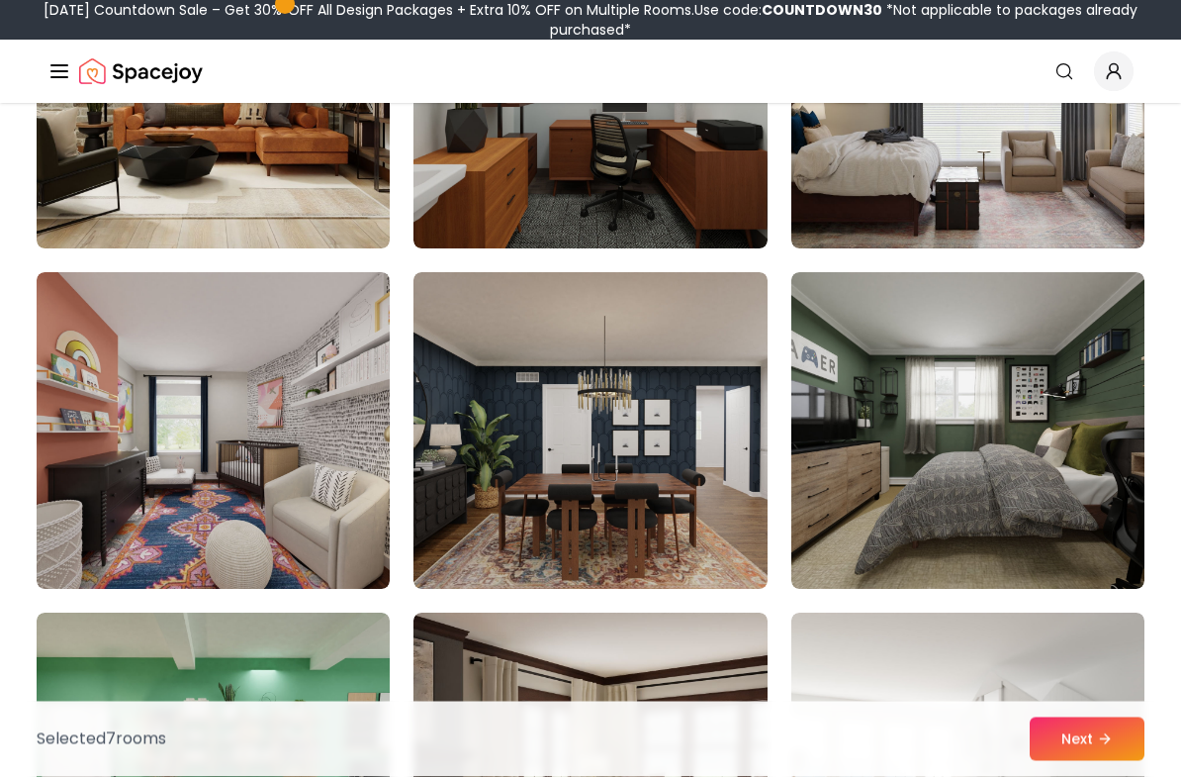
scroll to position [7145, 0]
click at [279, 467] on img at bounding box center [213, 430] width 353 height 317
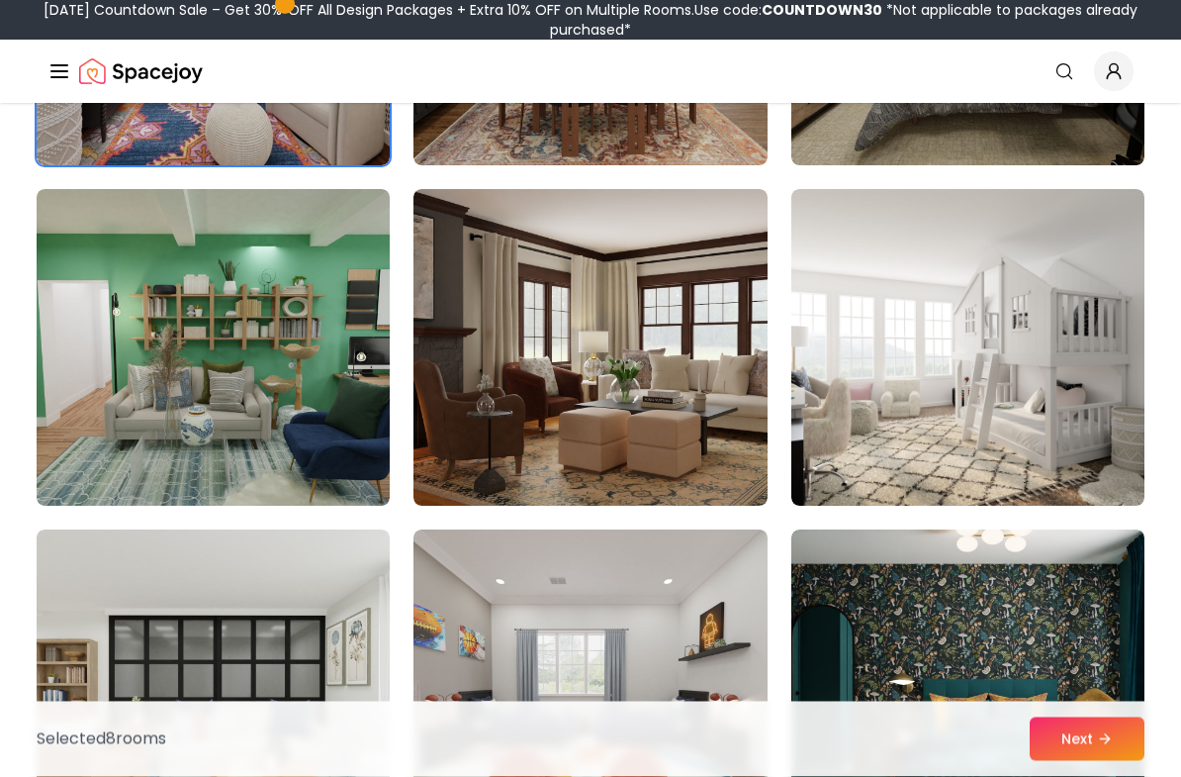
scroll to position [7570, 0]
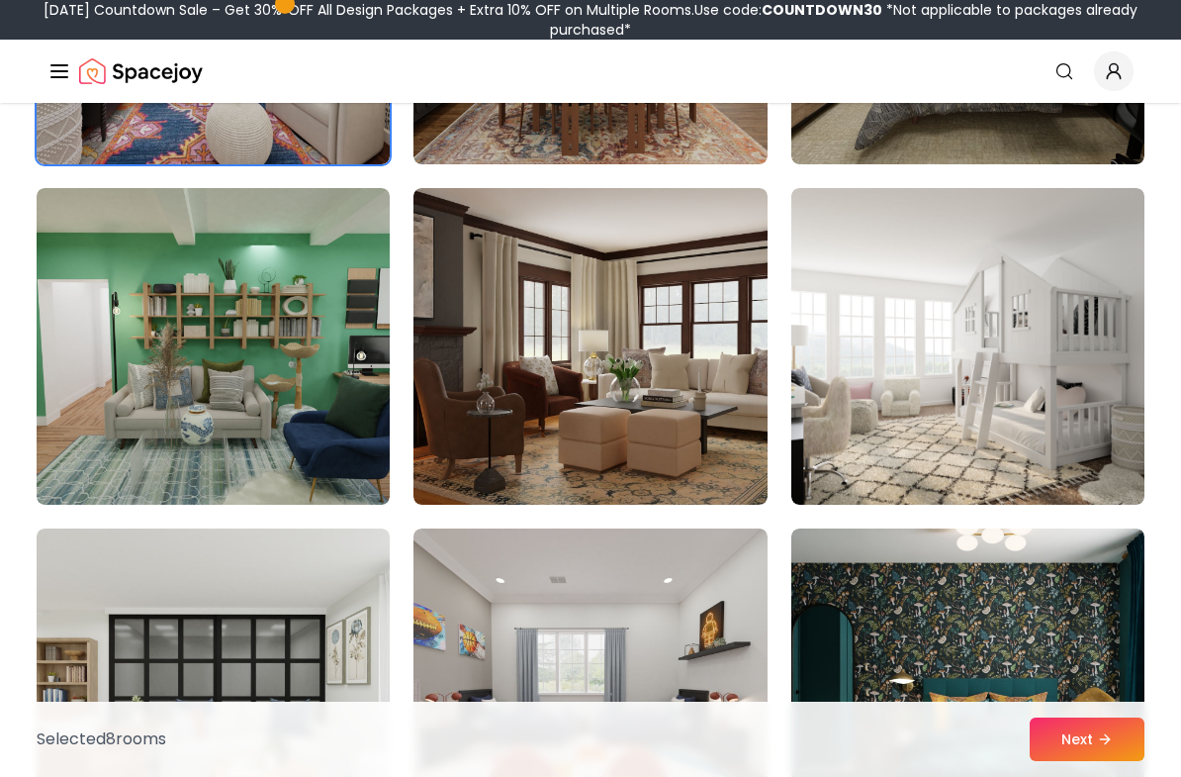
click at [949, 377] on img at bounding box center [968, 346] width 353 height 317
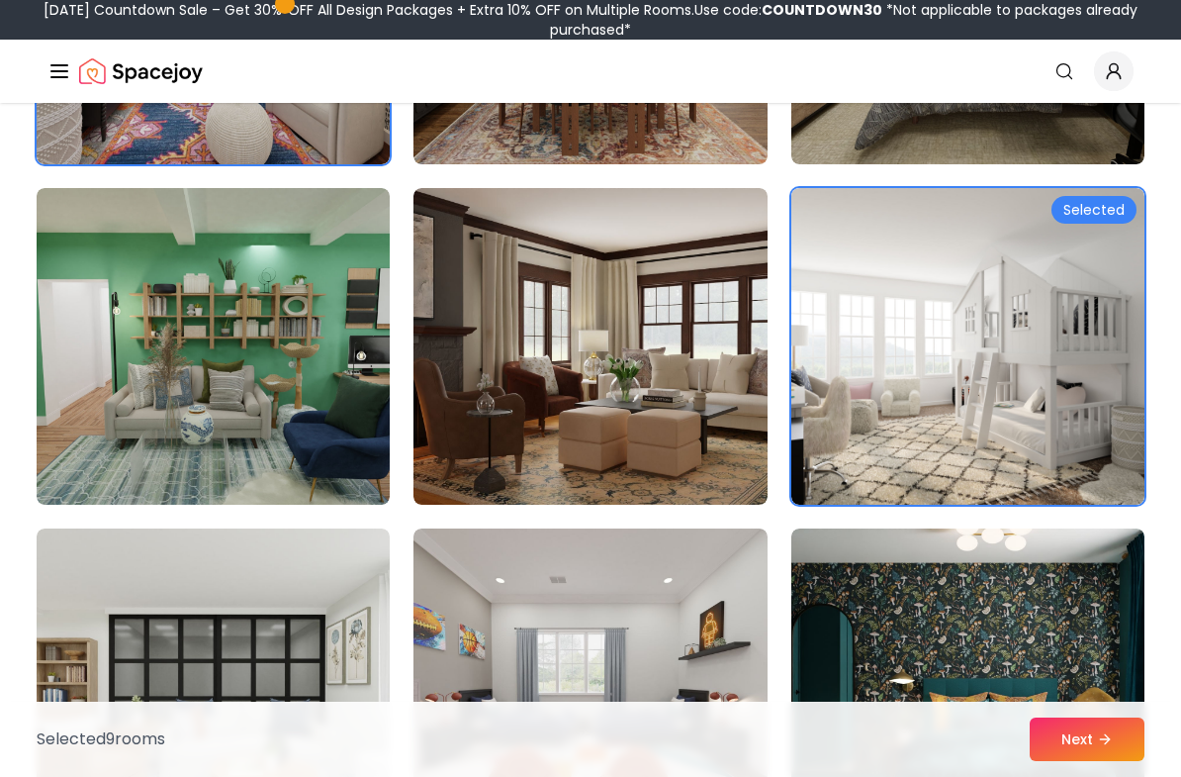
click at [648, 381] on img at bounding box center [590, 346] width 353 height 317
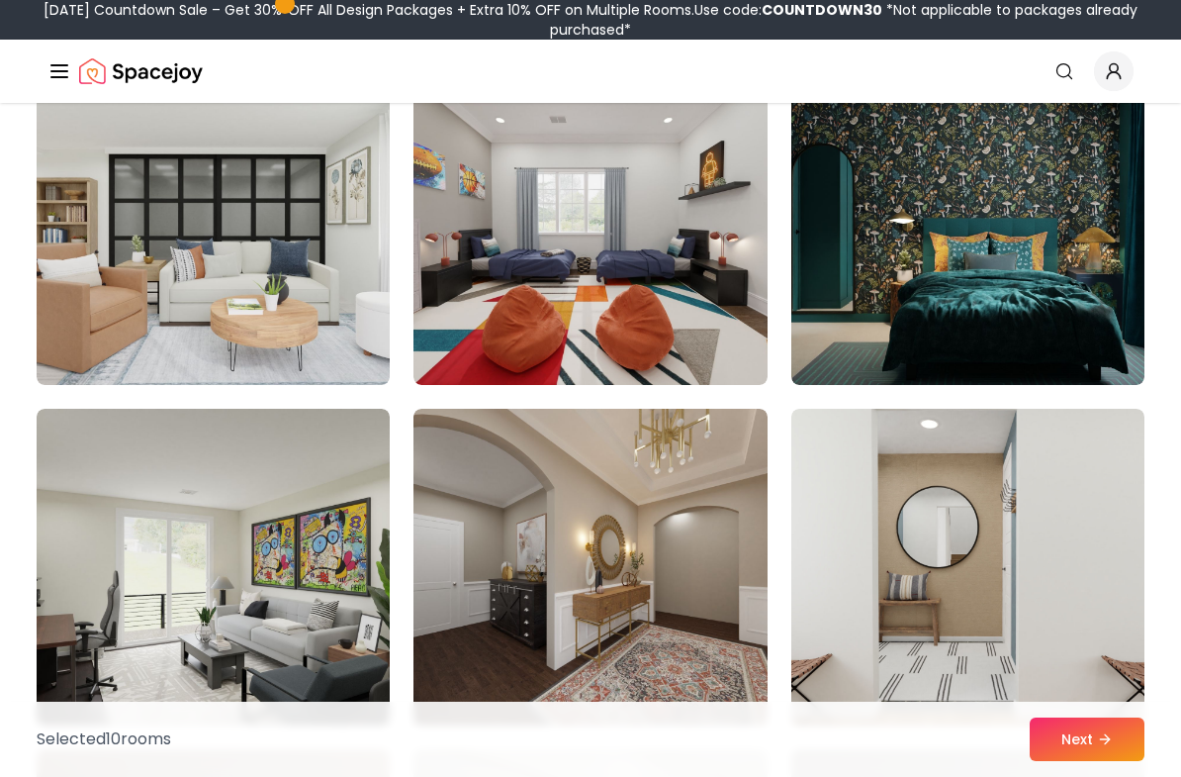
scroll to position [8011, 0]
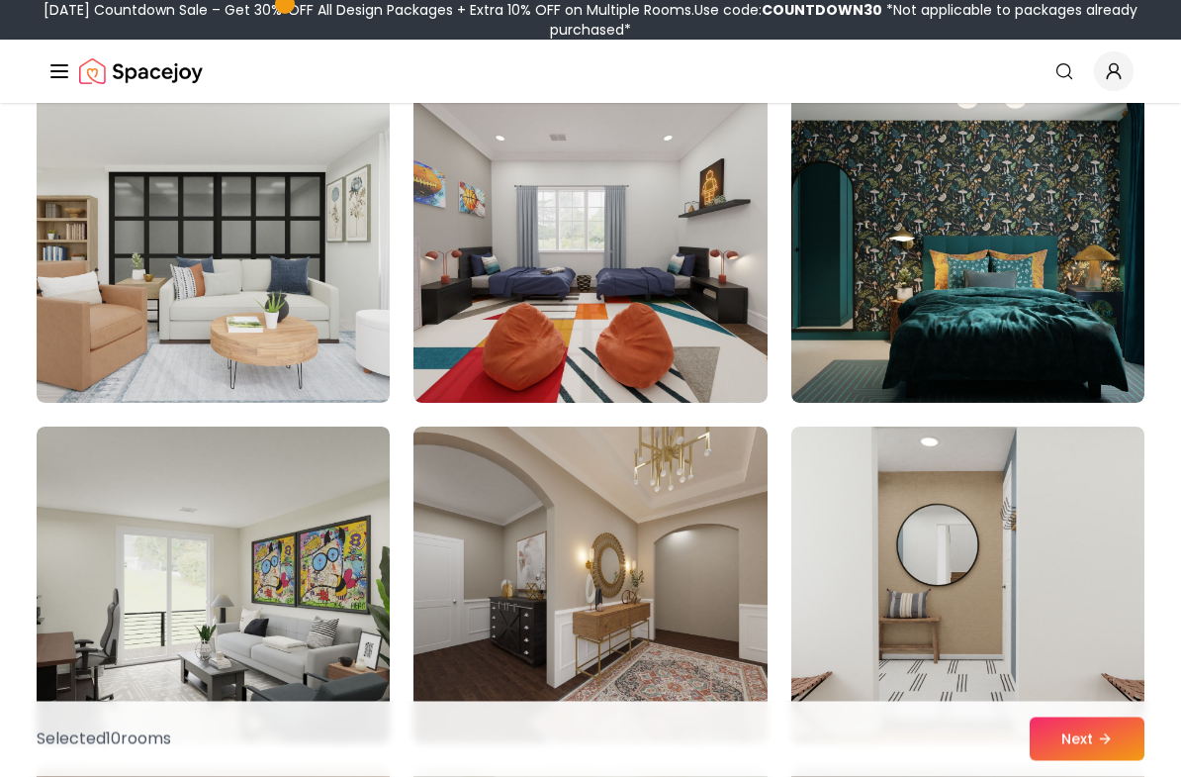
click at [974, 302] on img at bounding box center [968, 245] width 353 height 317
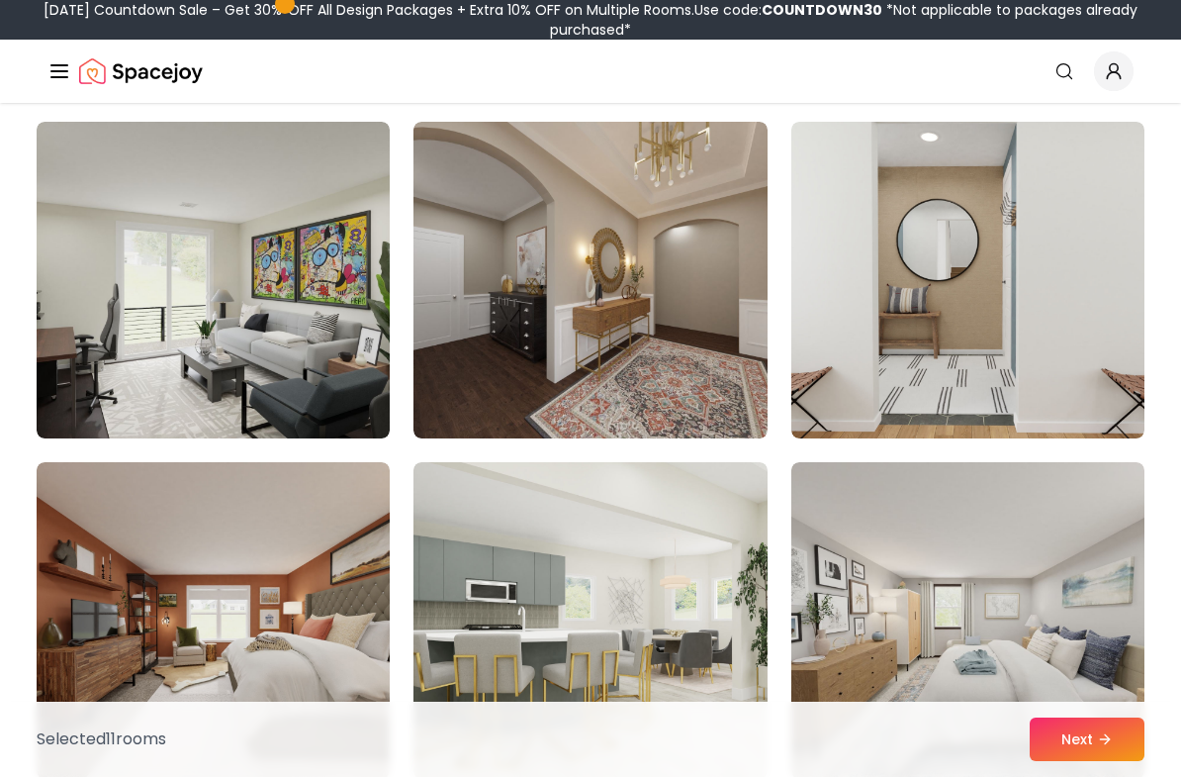
scroll to position [8316, 0]
click at [650, 348] on img at bounding box center [590, 281] width 353 height 317
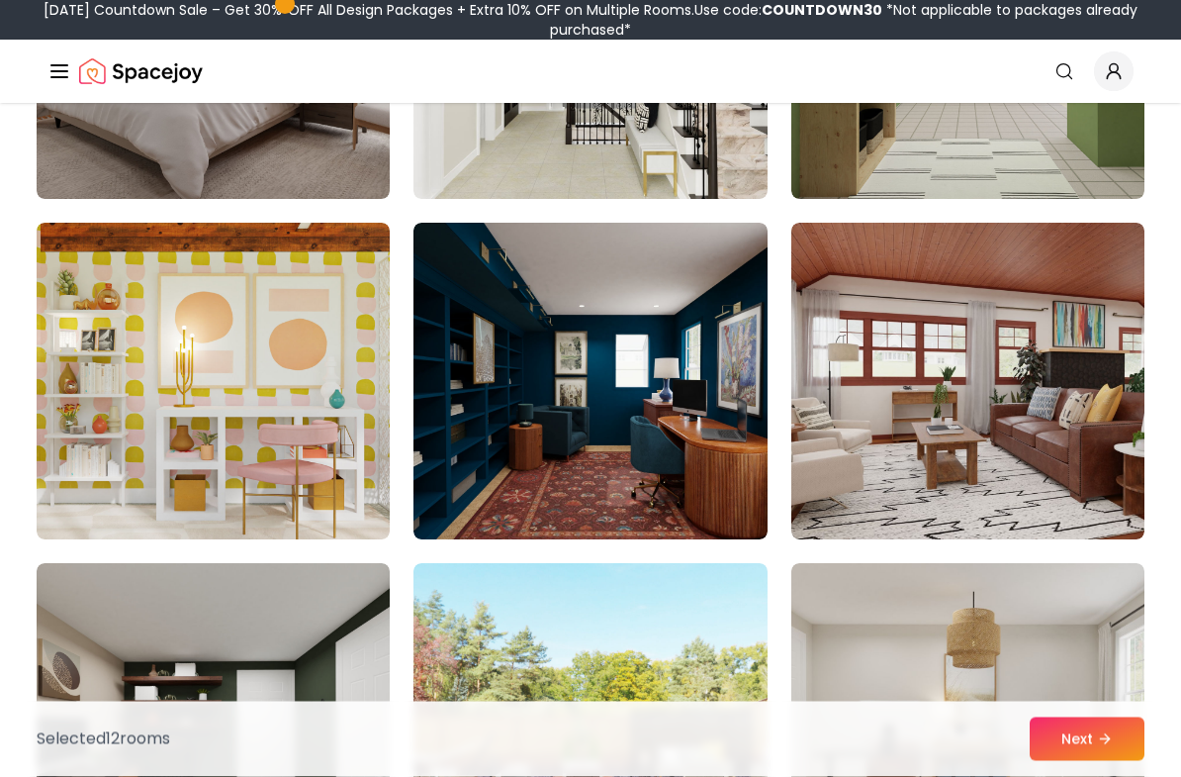
scroll to position [9238, 0]
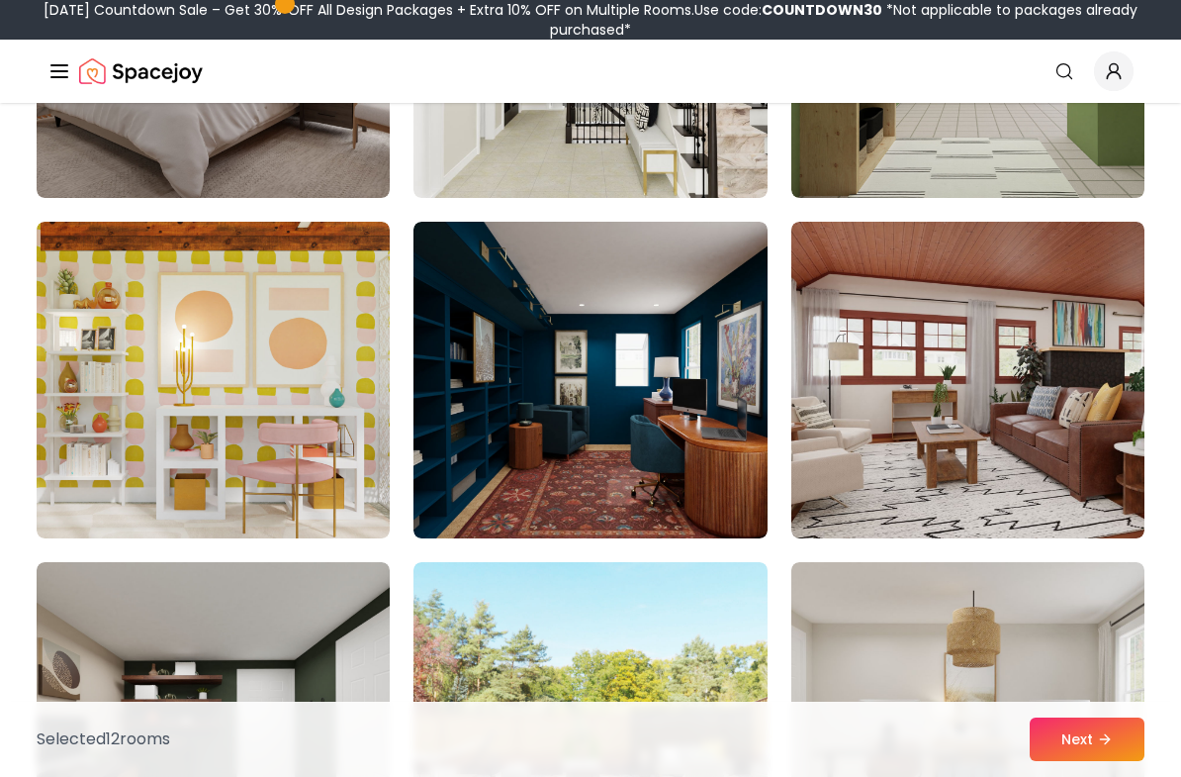
click at [626, 429] on img at bounding box center [590, 380] width 353 height 317
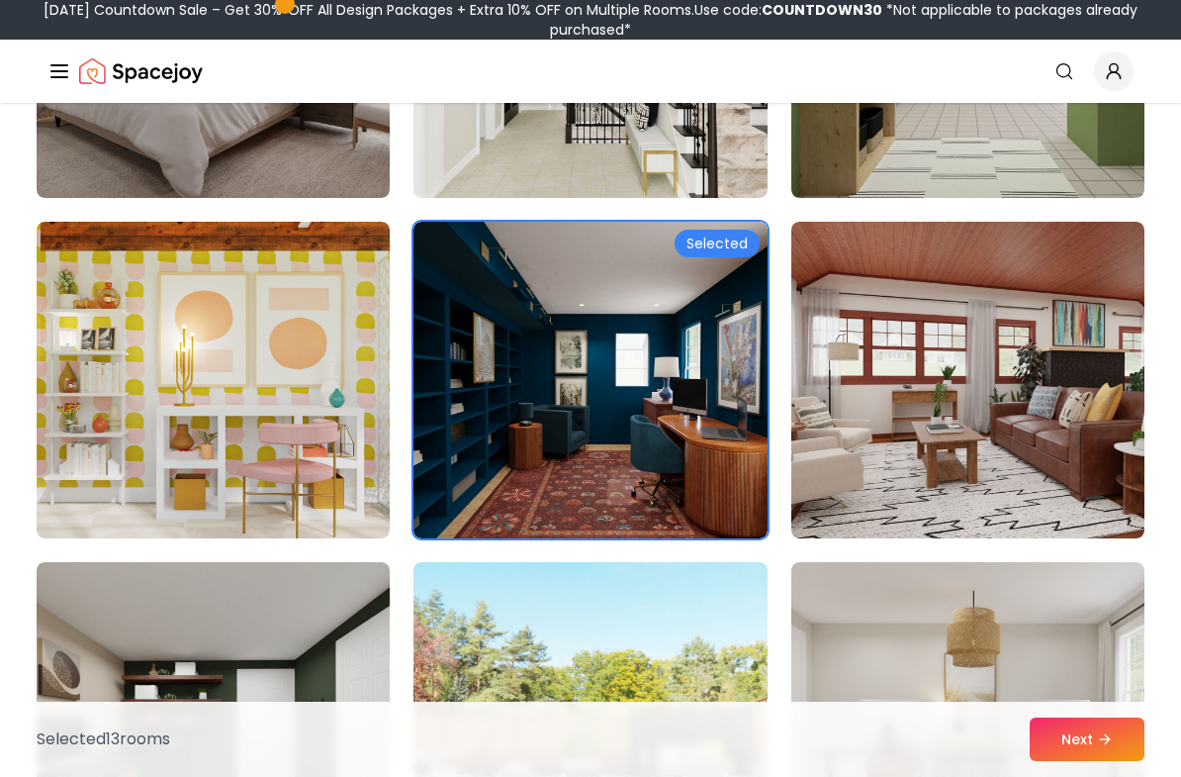
click at [311, 441] on img at bounding box center [213, 380] width 353 height 317
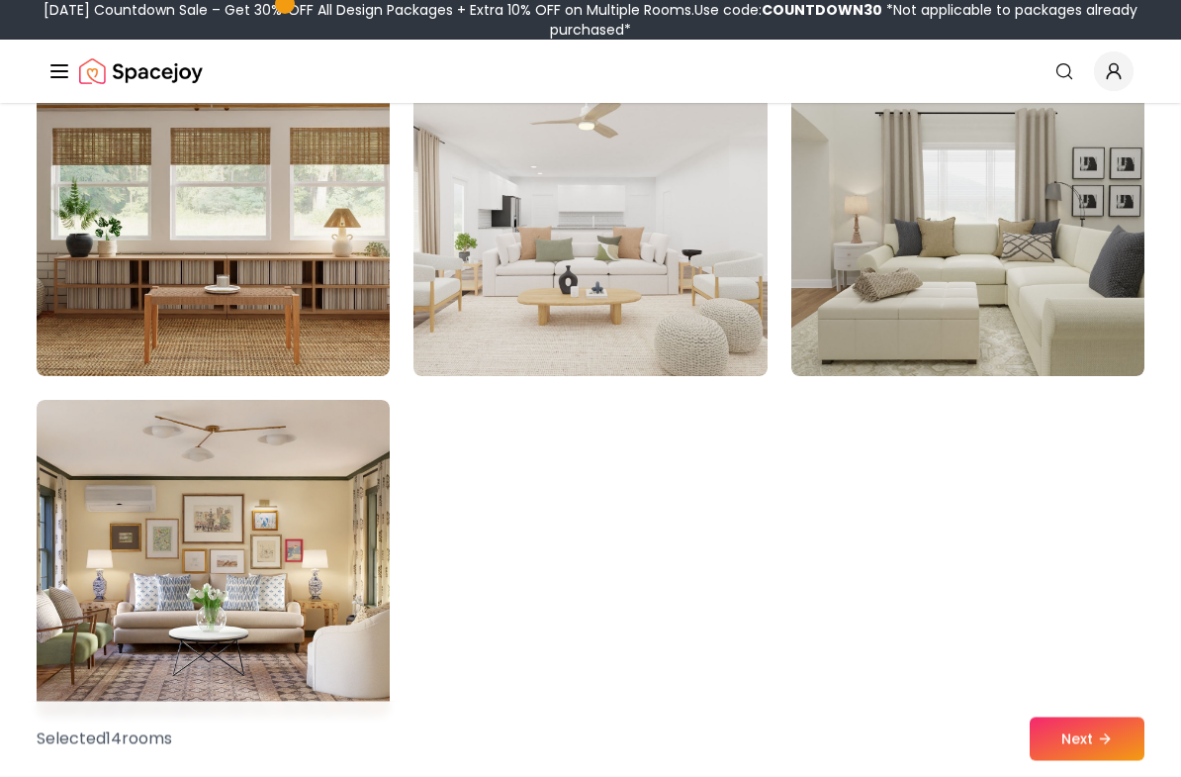
scroll to position [11091, 0]
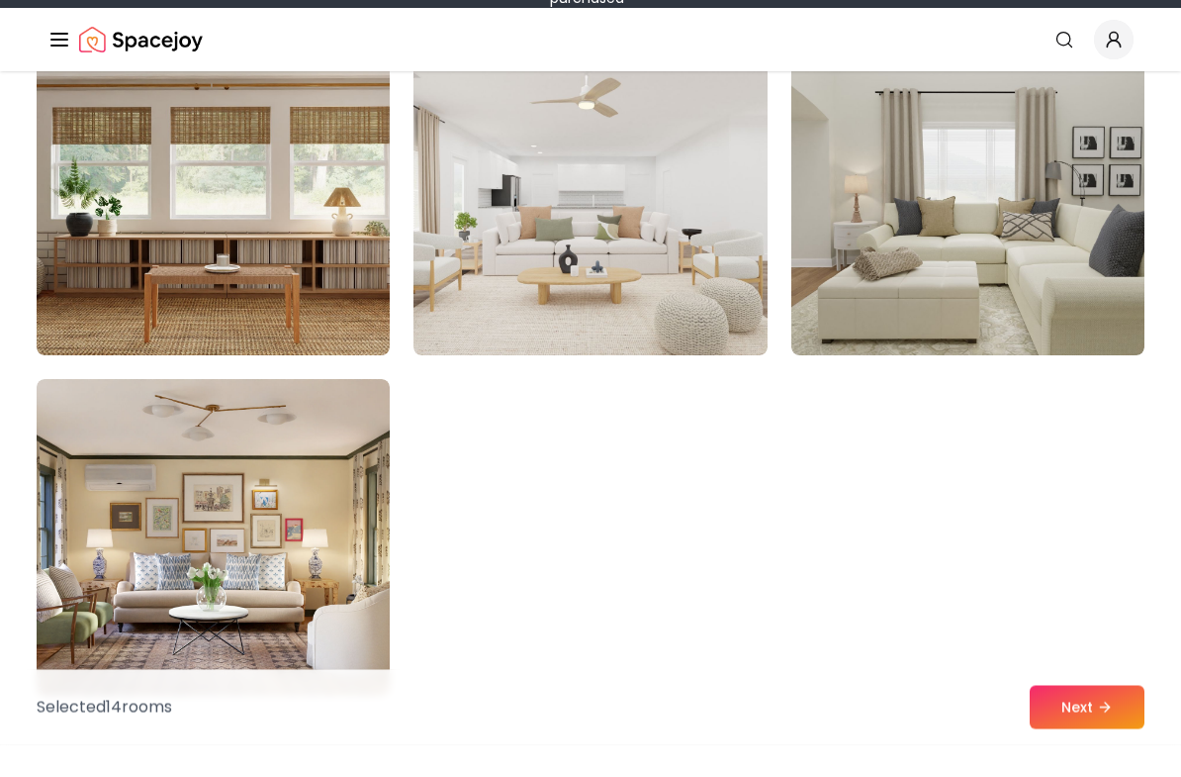
click at [279, 543] on img at bounding box center [213, 570] width 353 height 317
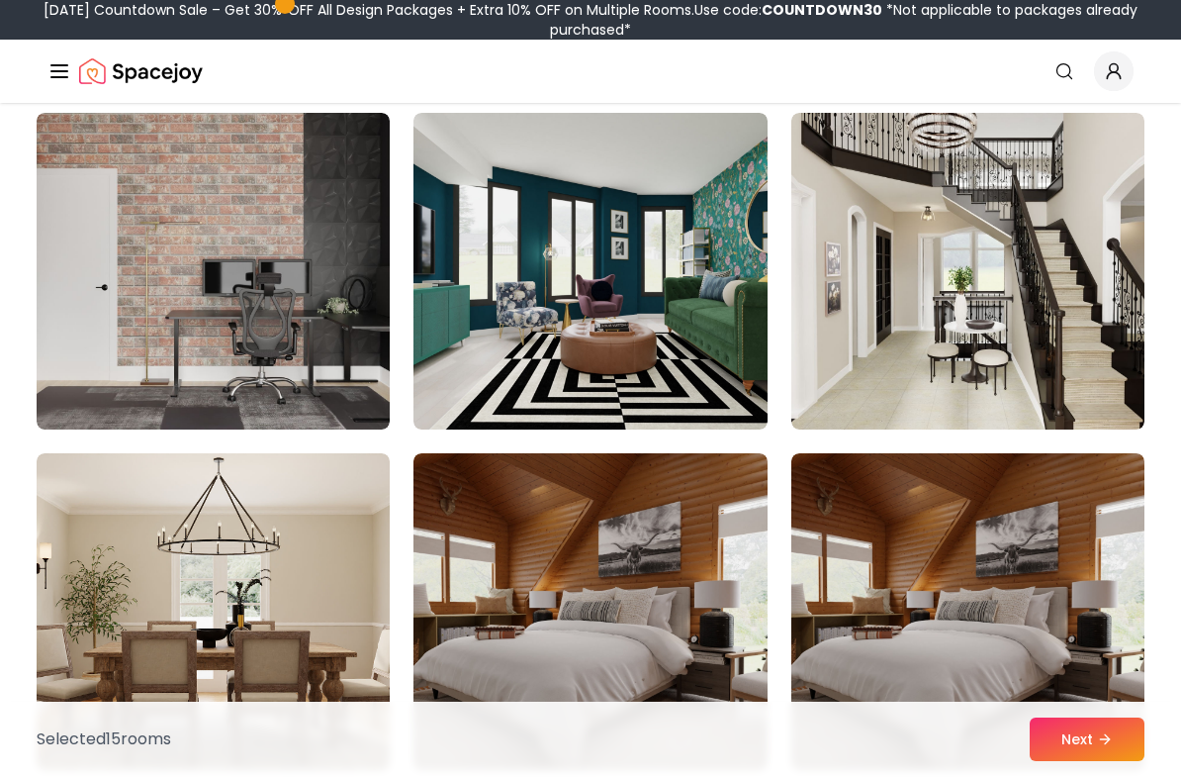
click at [691, 390] on img at bounding box center [590, 271] width 353 height 317
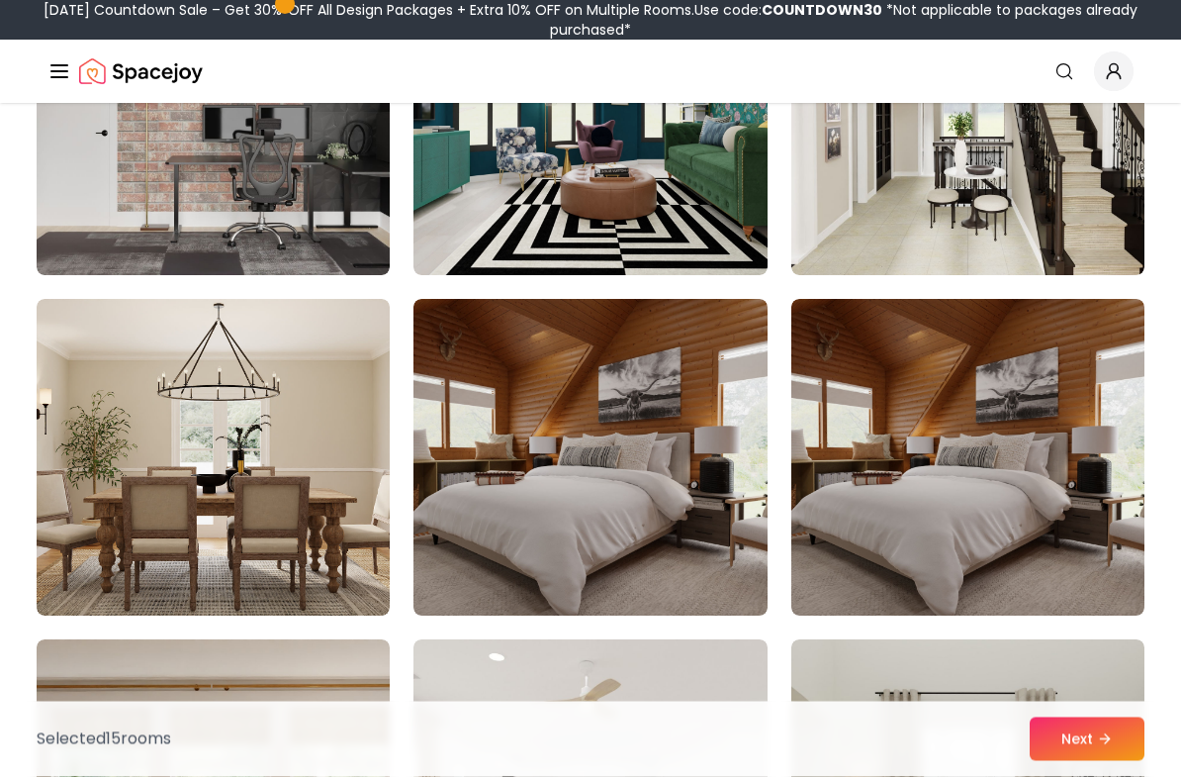
scroll to position [10343, 0]
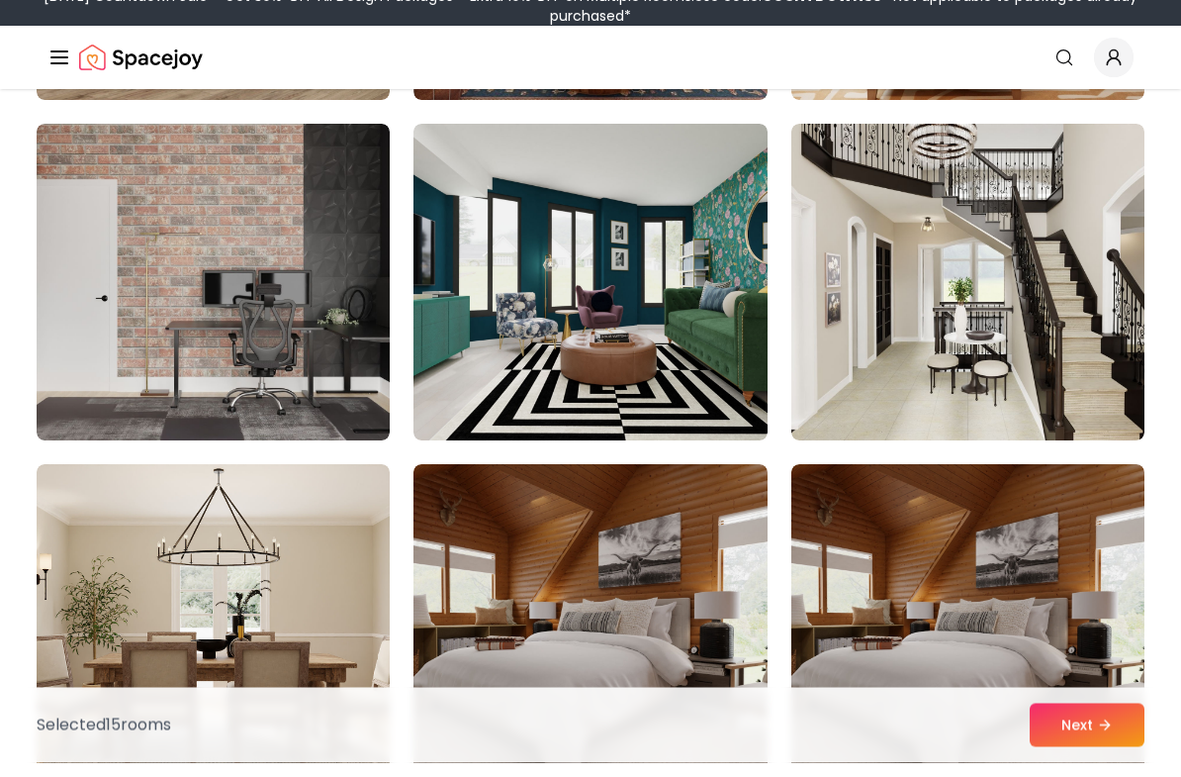
click at [687, 354] on img at bounding box center [590, 297] width 353 height 317
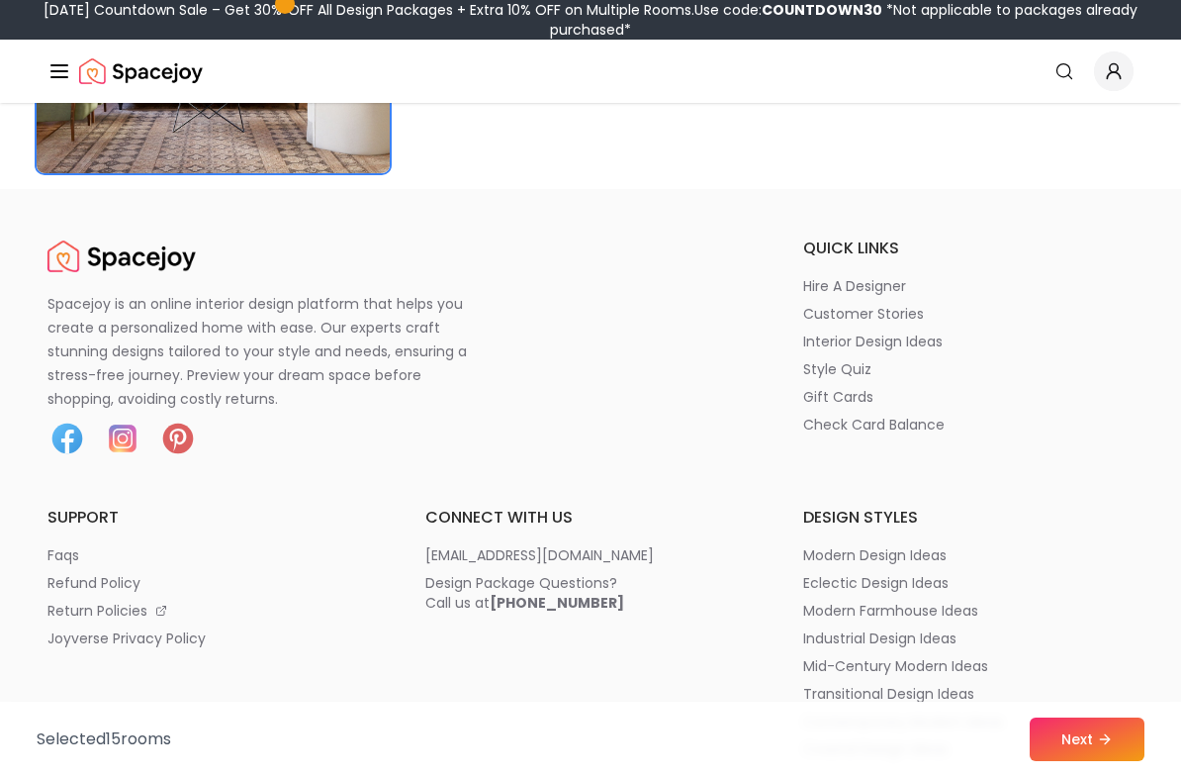
scroll to position [11701, 0]
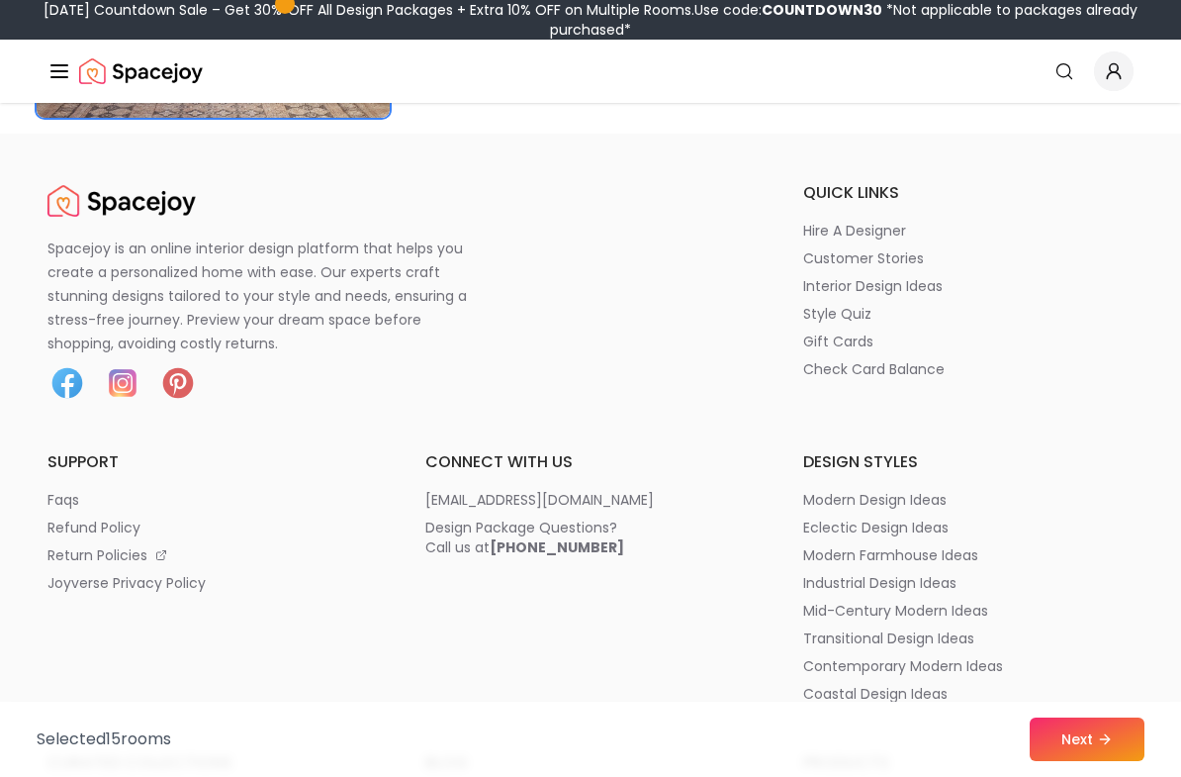
click at [1092, 739] on button "Next" at bounding box center [1087, 739] width 115 height 44
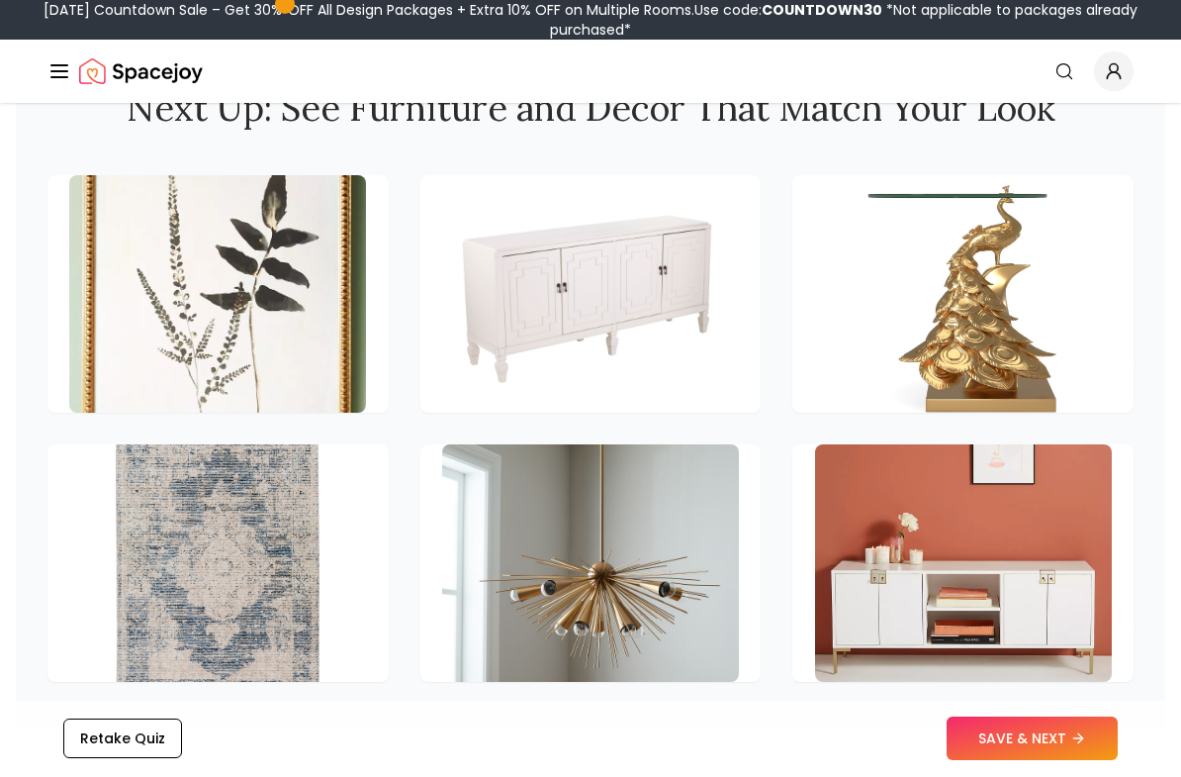
scroll to position [2820, 0]
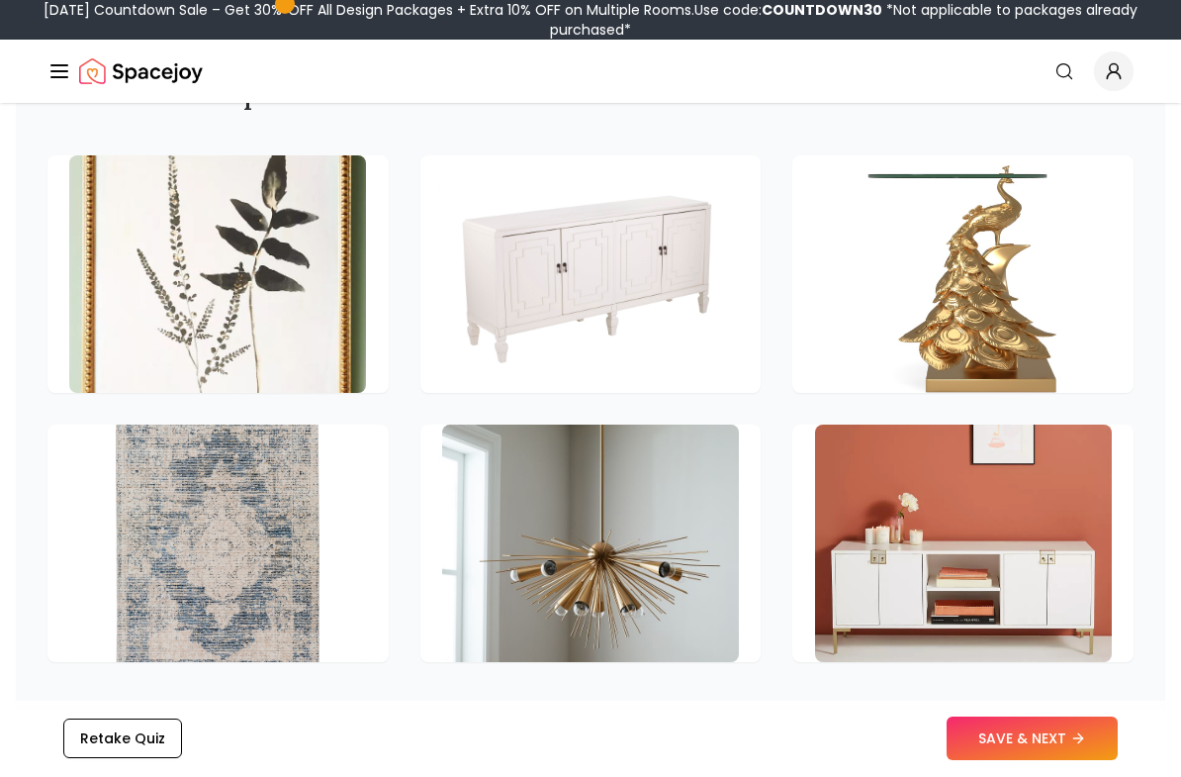
click at [1062, 750] on button "SAVE & NEXT" at bounding box center [1032, 739] width 171 height 44
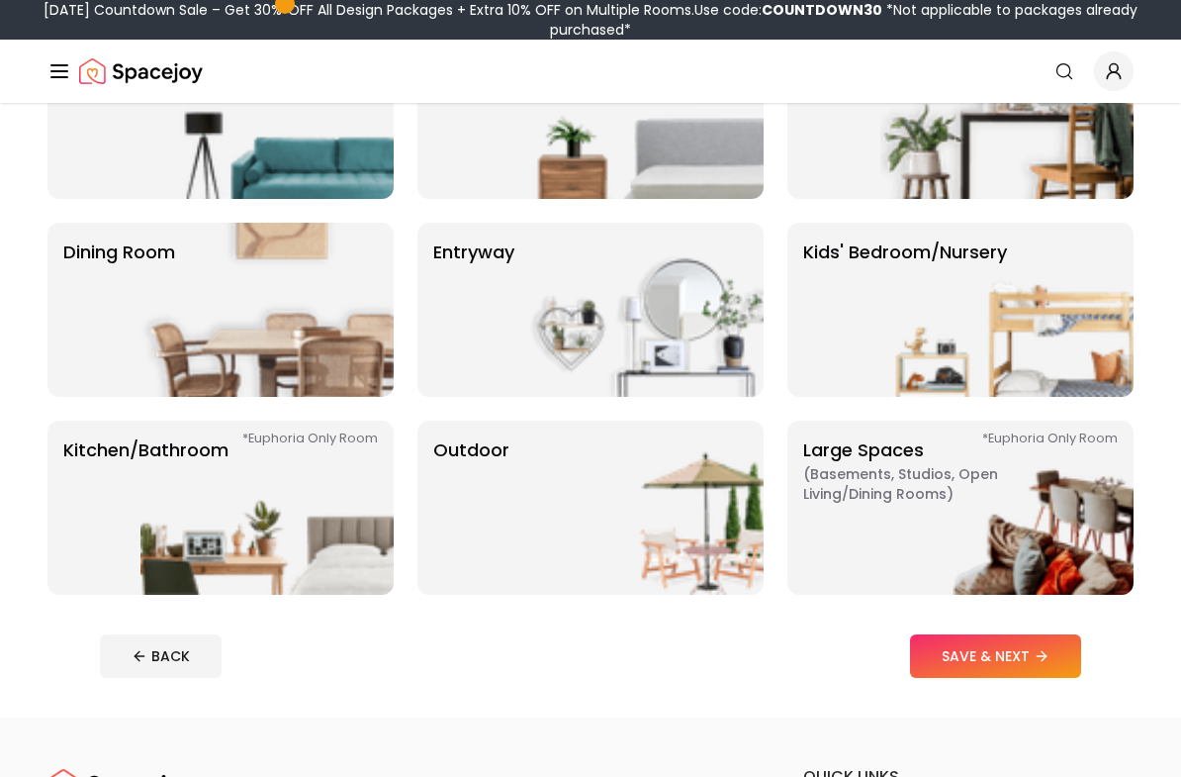
scroll to position [248, 0]
click at [265, 465] on img at bounding box center [267, 508] width 253 height 174
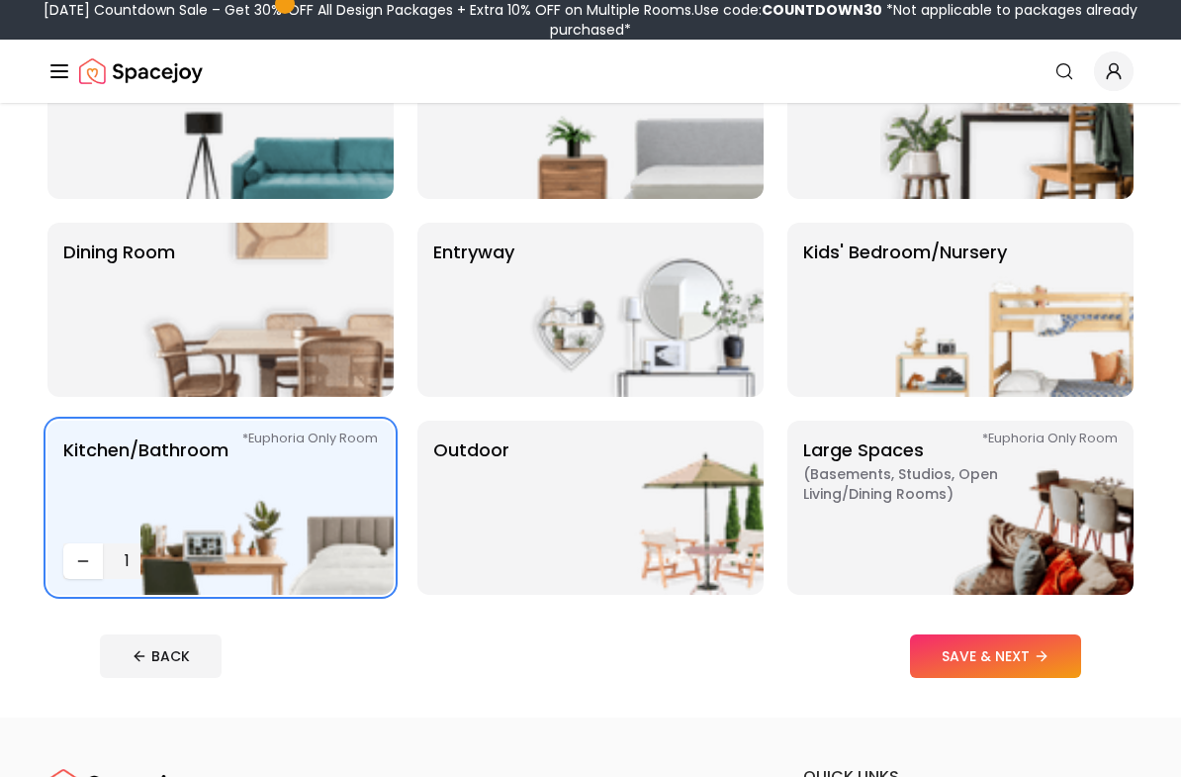
click at [965, 662] on button "SAVE & NEXT" at bounding box center [995, 656] width 171 height 44
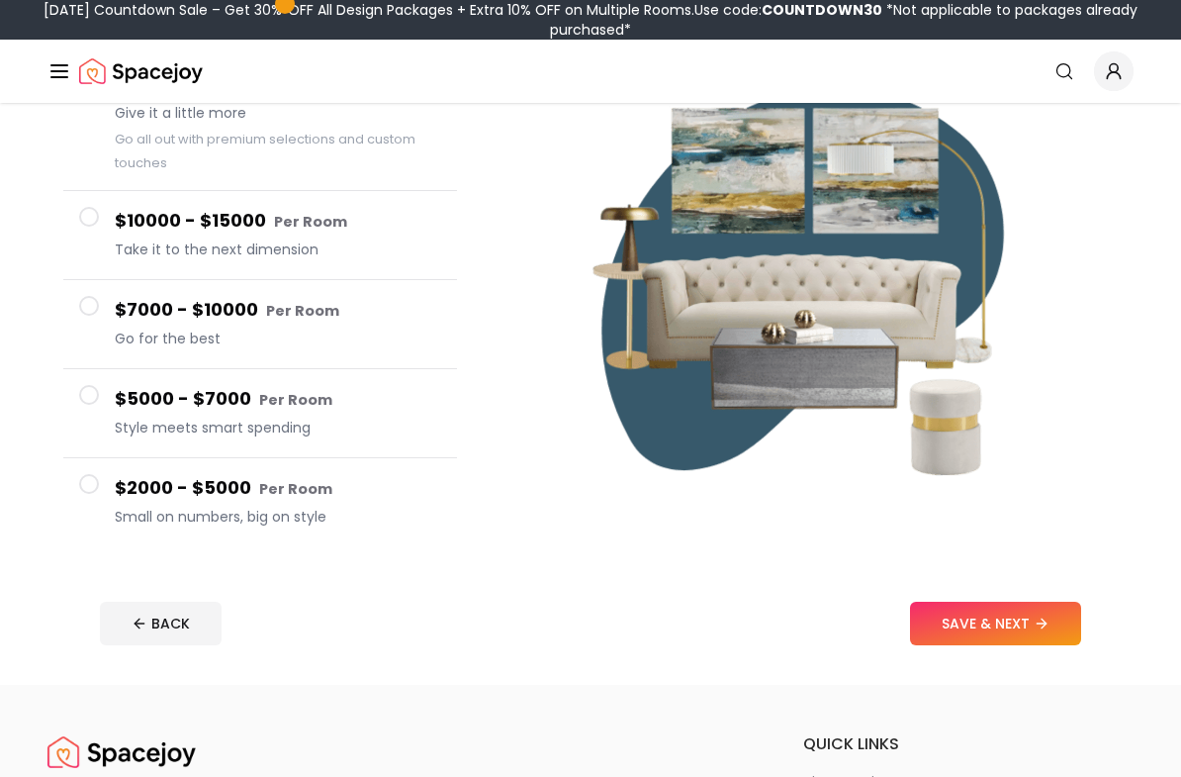
scroll to position [296, 0]
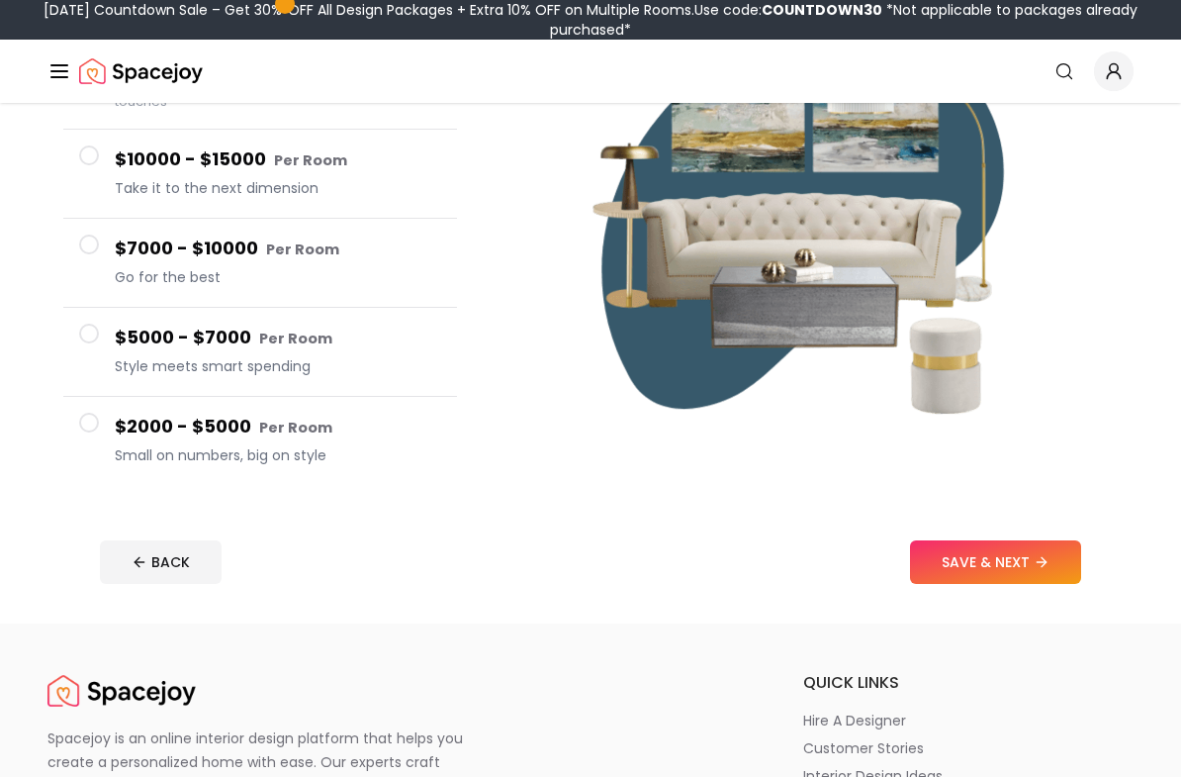
click at [102, 414] on button "$2000 - $5000 Per Room Small on numbers, big on style" at bounding box center [260, 441] width 394 height 88
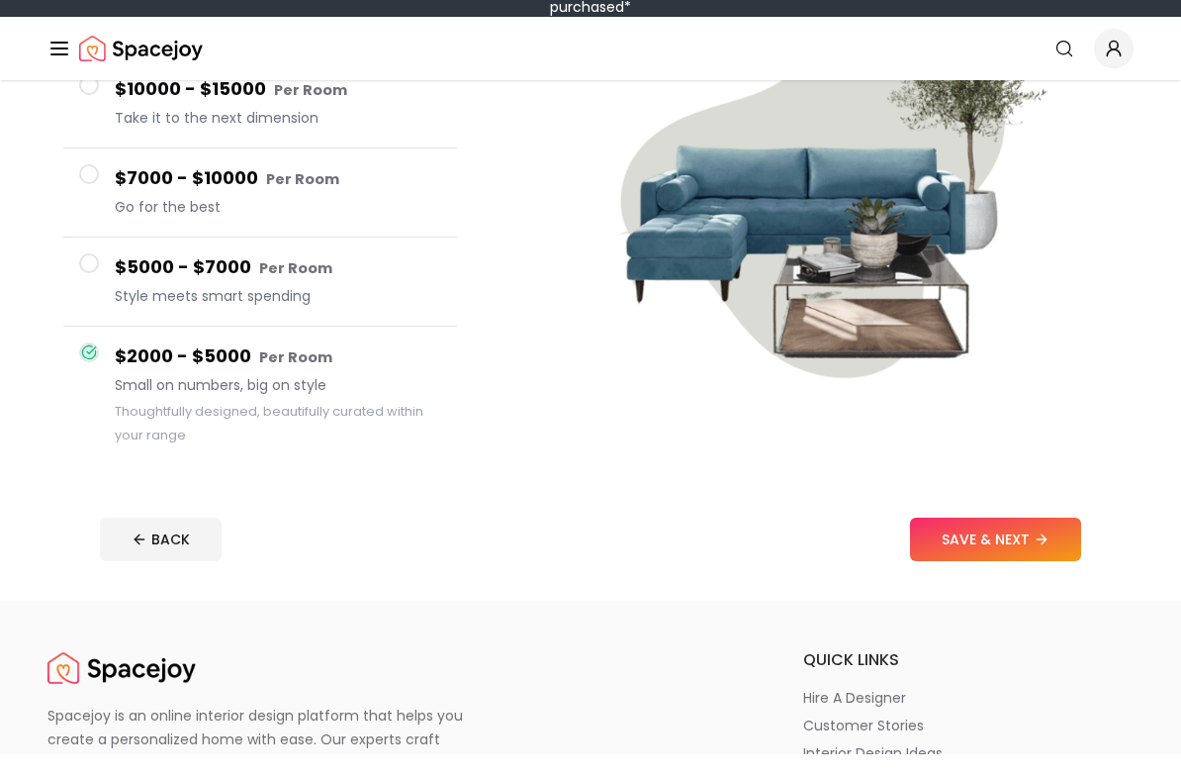
click at [1031, 544] on button "SAVE & NEXT" at bounding box center [995, 562] width 171 height 44
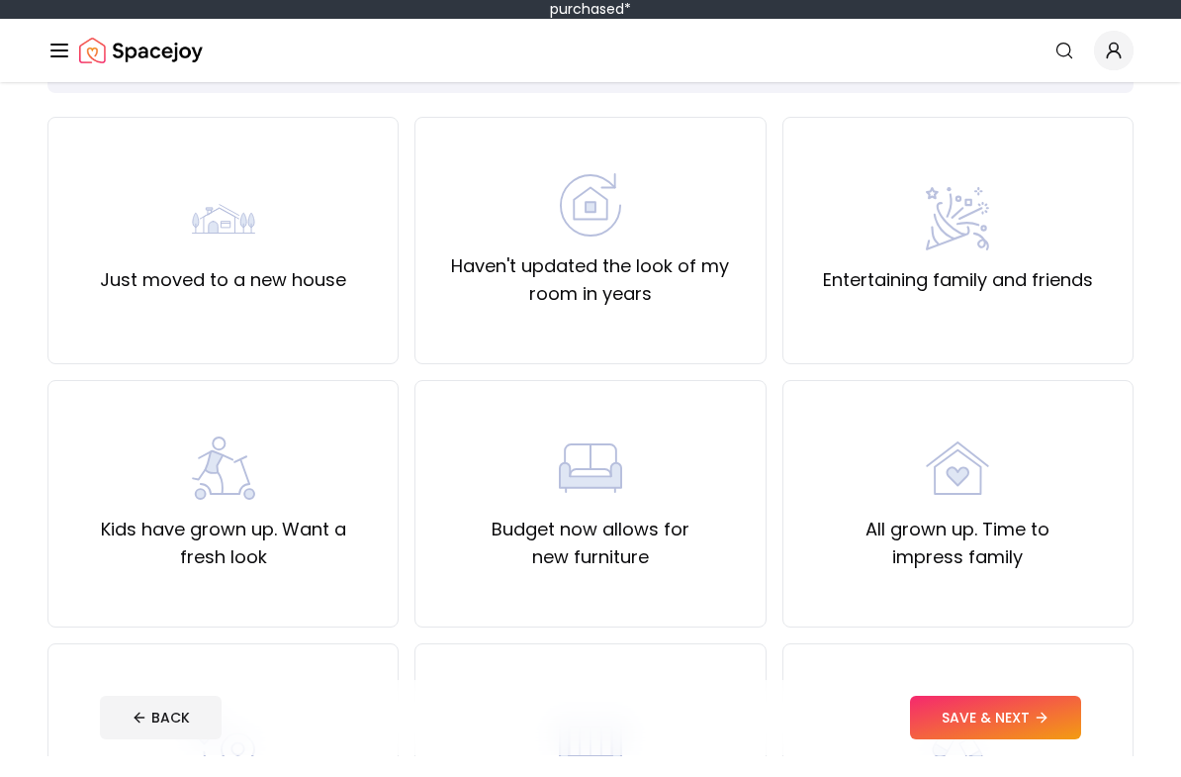
scroll to position [126, 0]
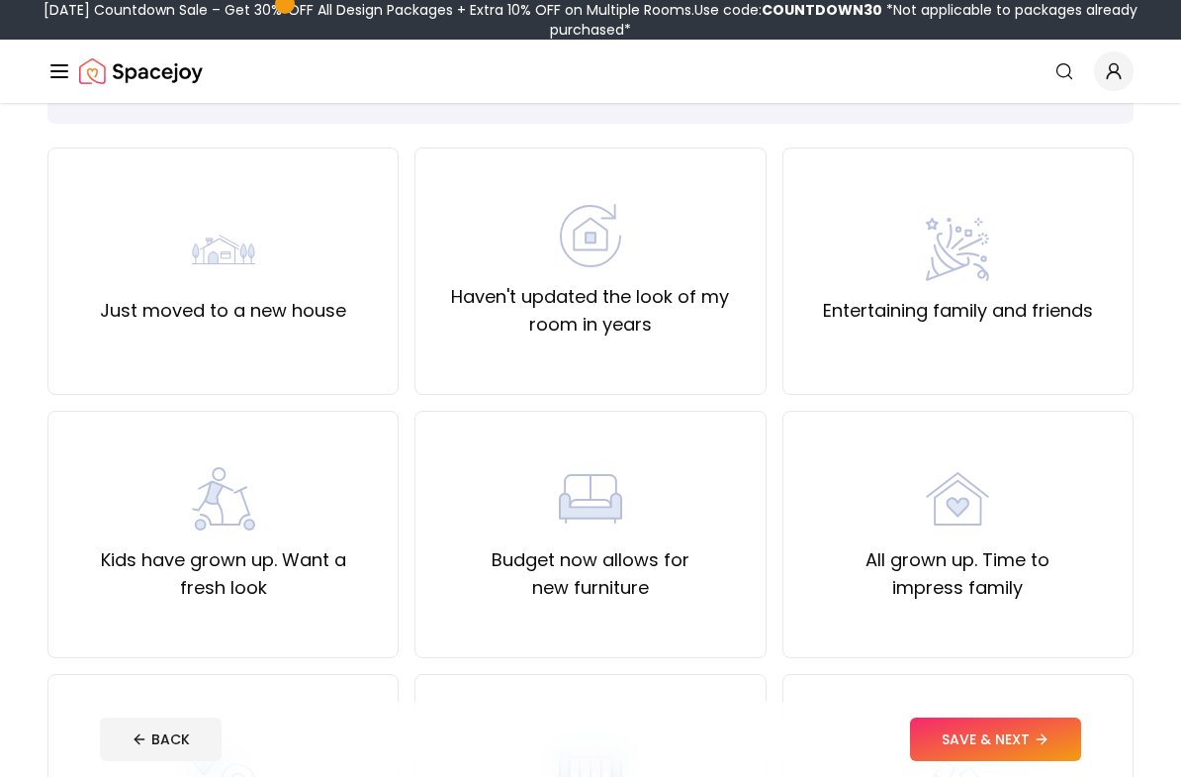
click at [653, 314] on label "Haven't updated the look of my room in years" at bounding box center [590, 310] width 318 height 55
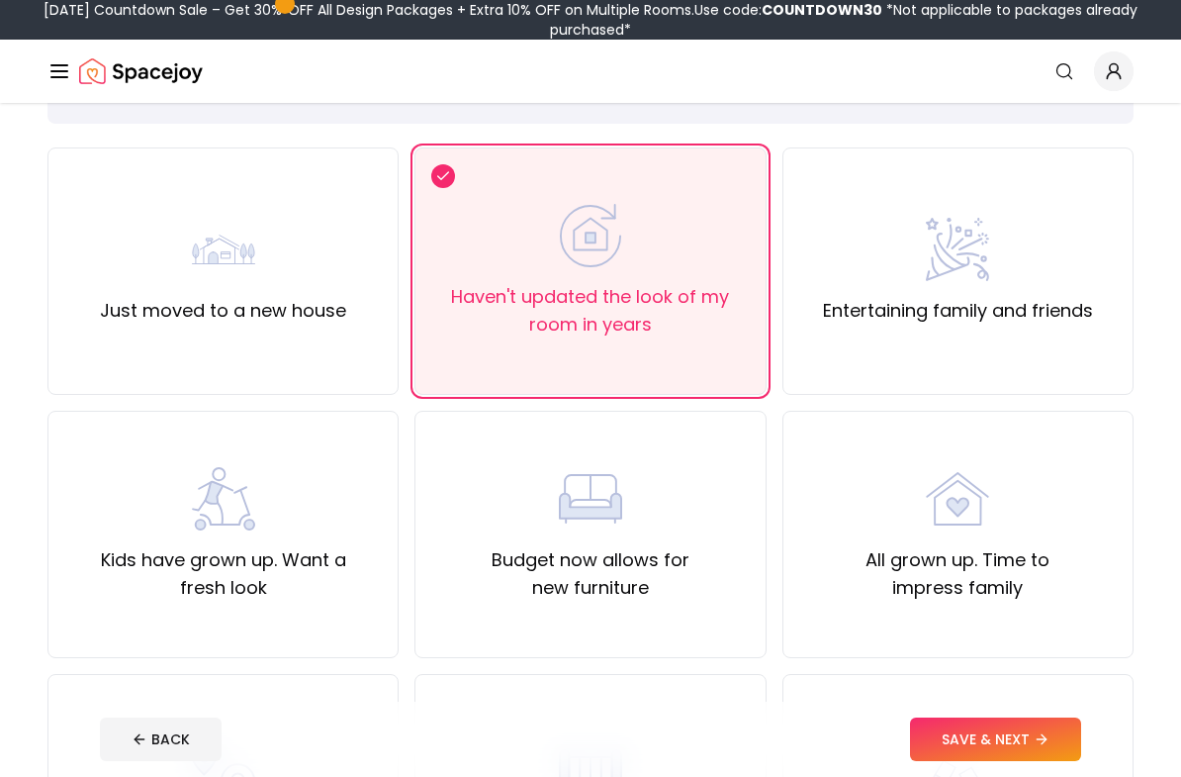
click at [1010, 741] on button "SAVE & NEXT" at bounding box center [995, 739] width 171 height 44
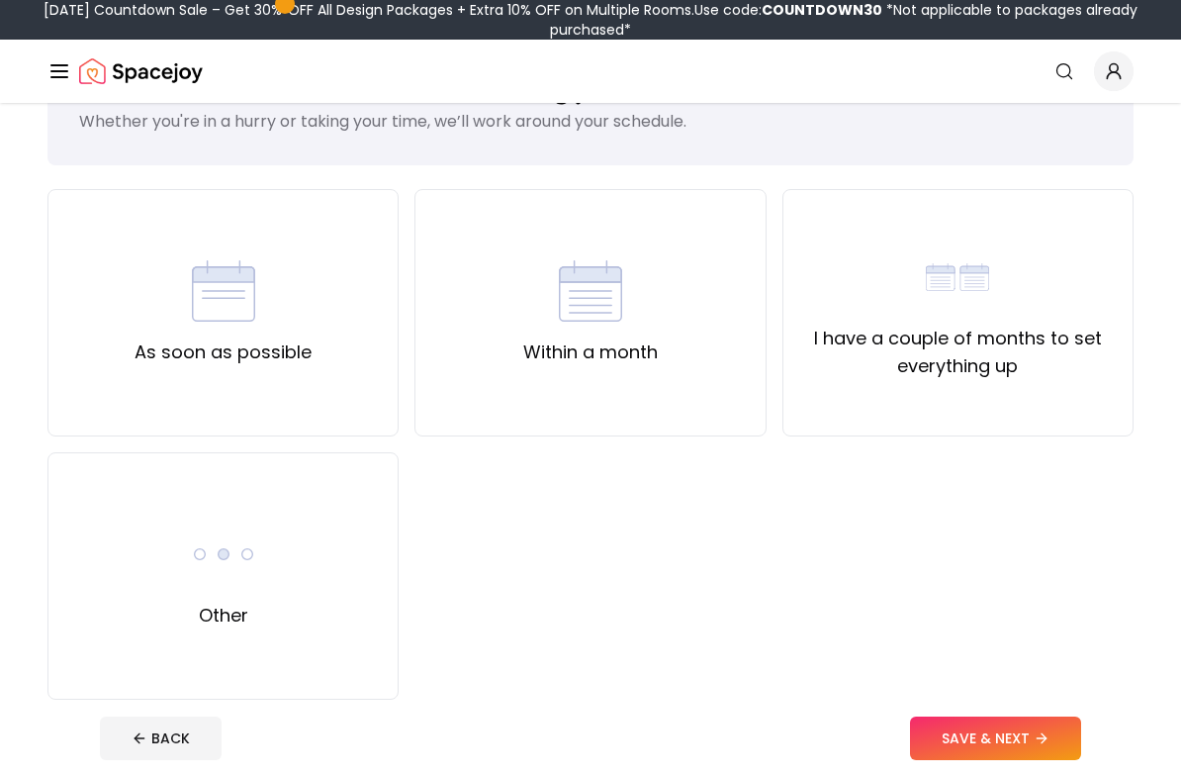
scroll to position [84, 0]
click at [1035, 317] on div "I have a couple of months to set everything up" at bounding box center [959, 312] width 318 height 135
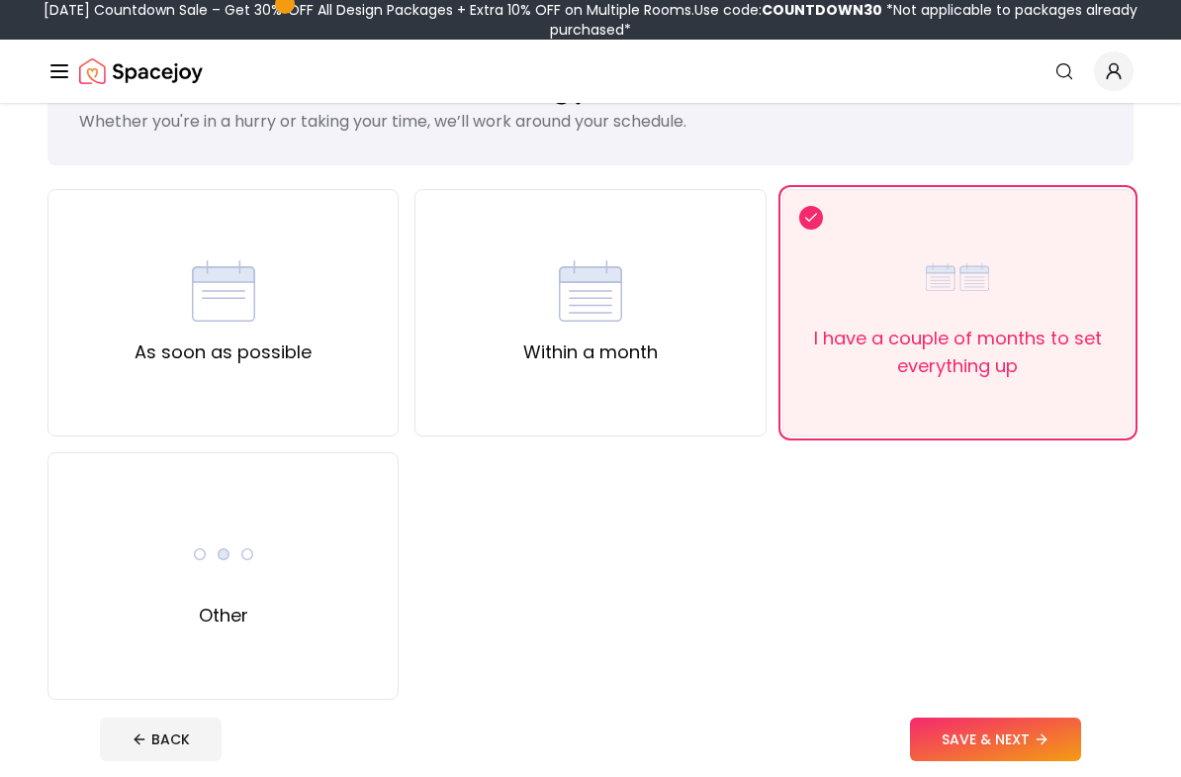
click at [1022, 745] on button "SAVE & NEXT" at bounding box center [995, 739] width 171 height 44
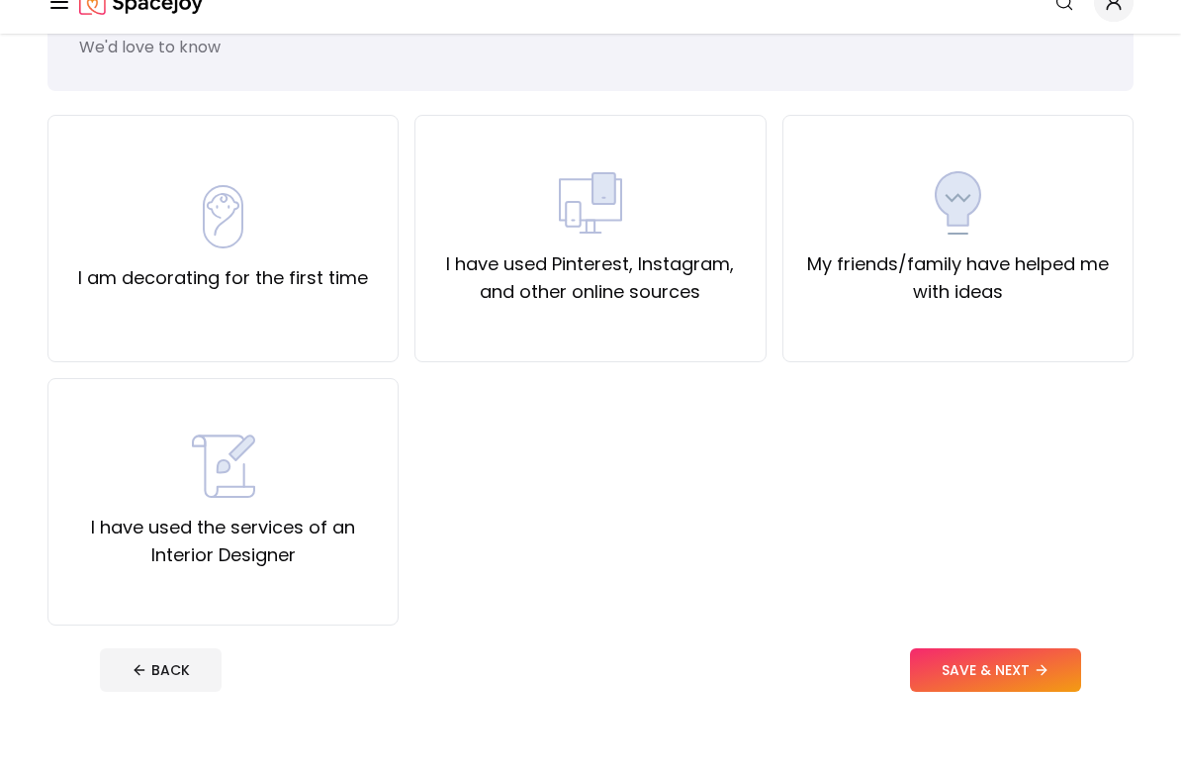
click at [679, 320] on label "I have used Pinterest, Instagram, and other online sources" at bounding box center [590, 347] width 318 height 55
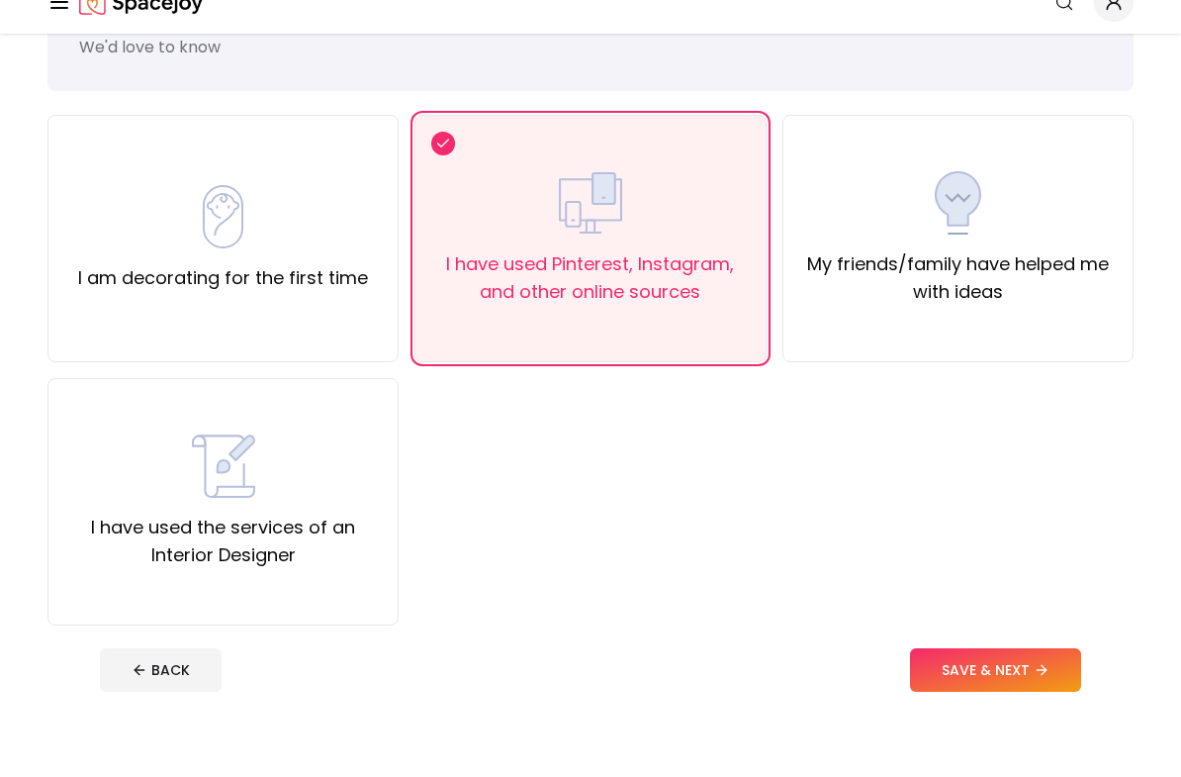
click at [1012, 717] on button "SAVE & NEXT" at bounding box center [995, 739] width 171 height 44
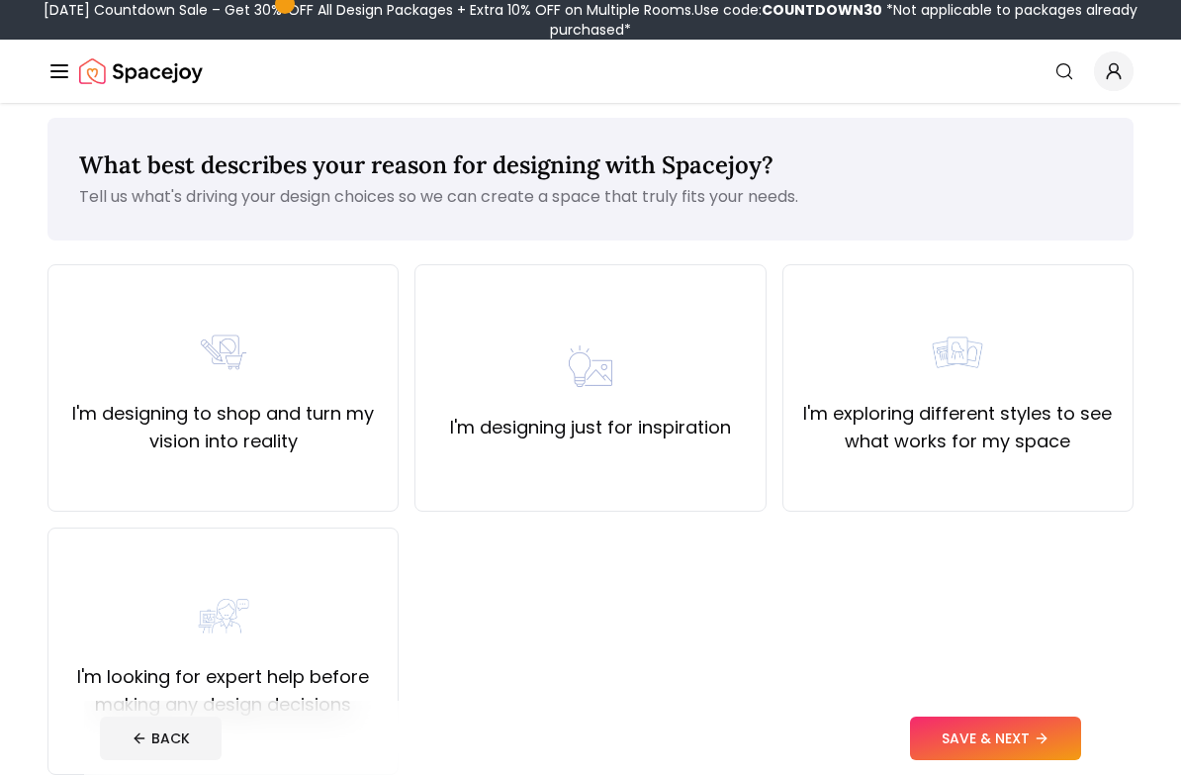
scroll to position [9, 0]
click at [720, 438] on label "I'm designing just for inspiration" at bounding box center [590, 428] width 281 height 28
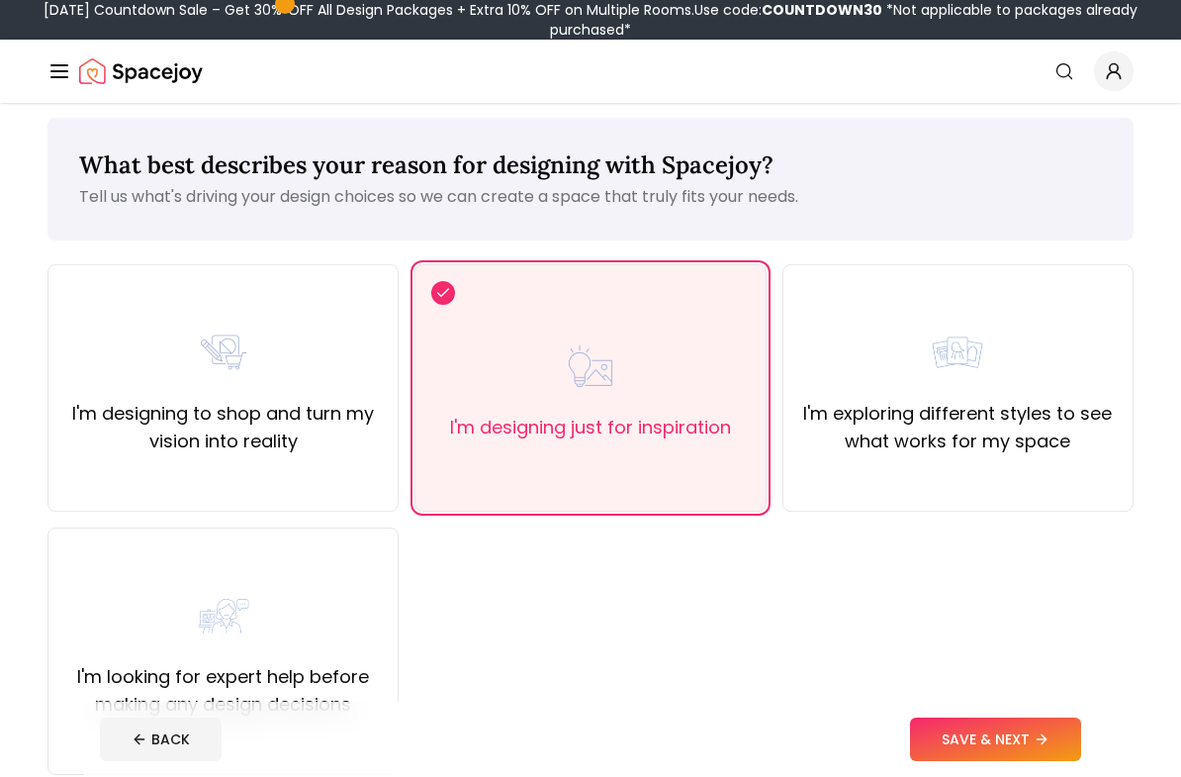
click at [1027, 752] on button "SAVE & NEXT" at bounding box center [995, 739] width 171 height 44
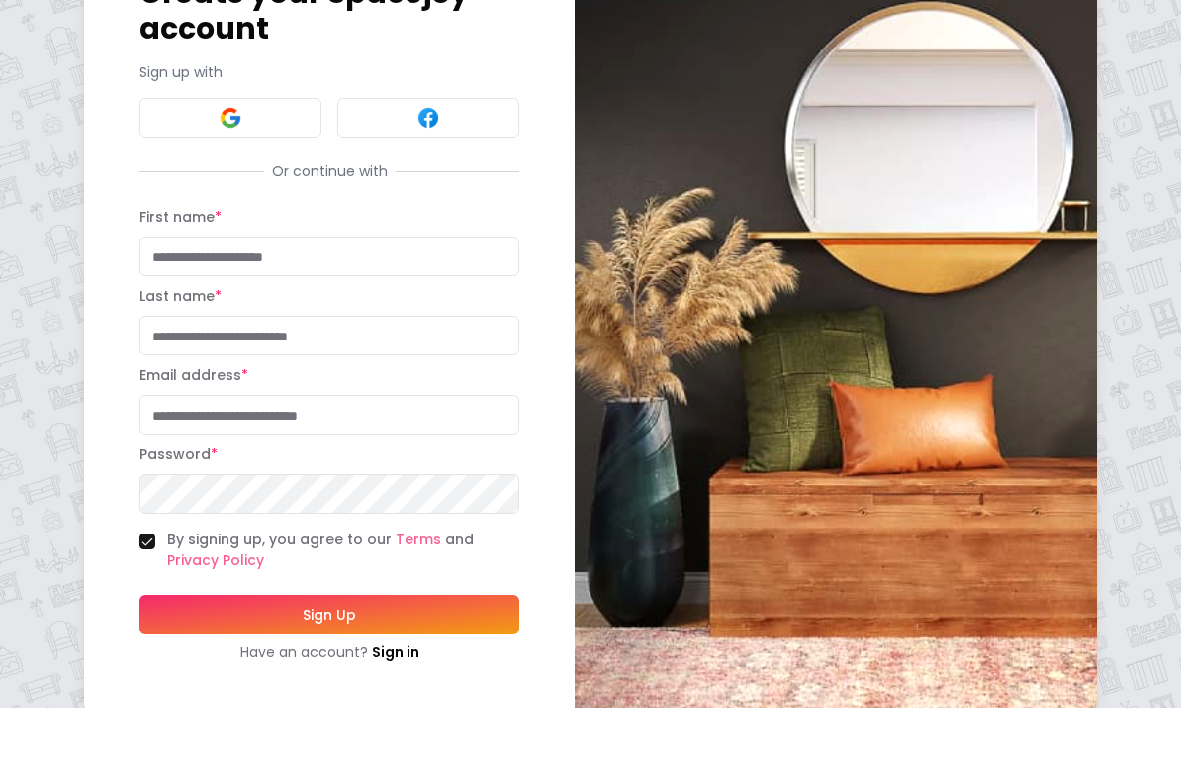
scroll to position [95, 0]
